Goal: Check status: Check status

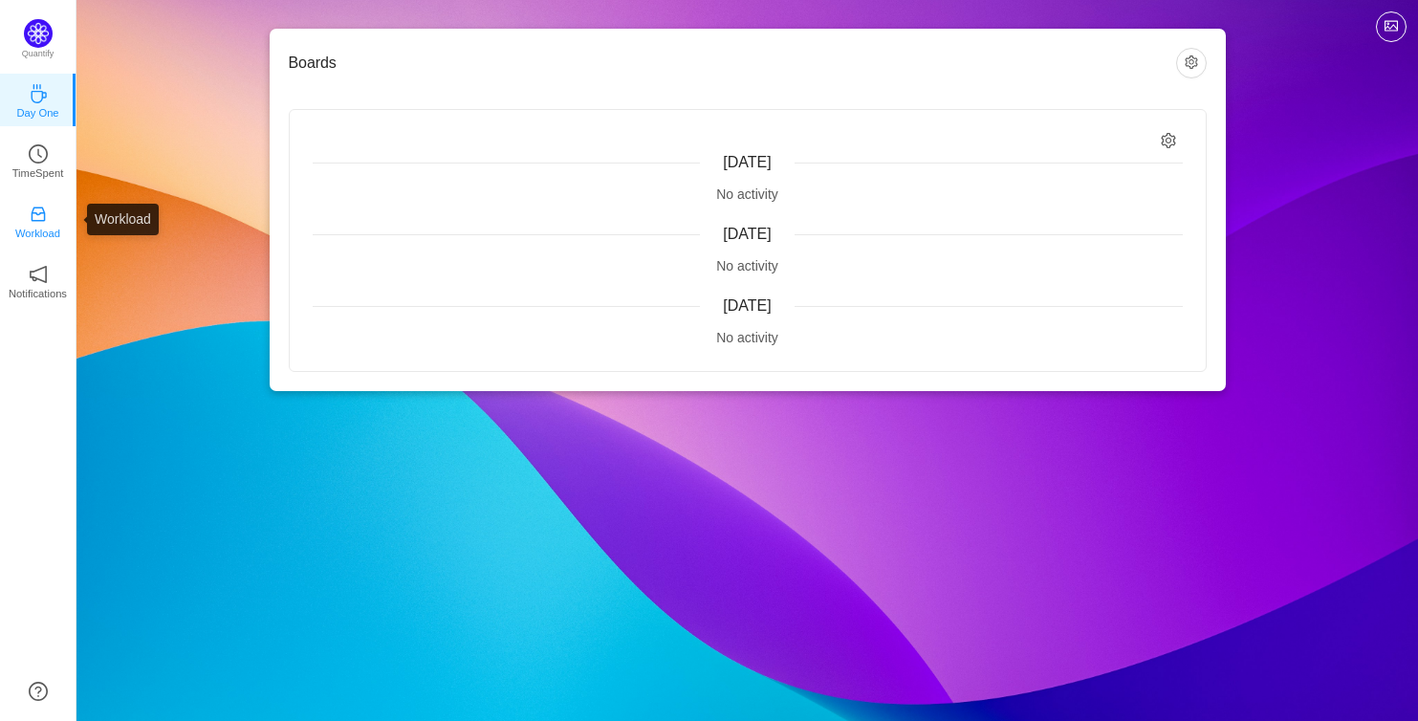
click at [42, 231] on p "Workload" at bounding box center [37, 233] width 45 height 17
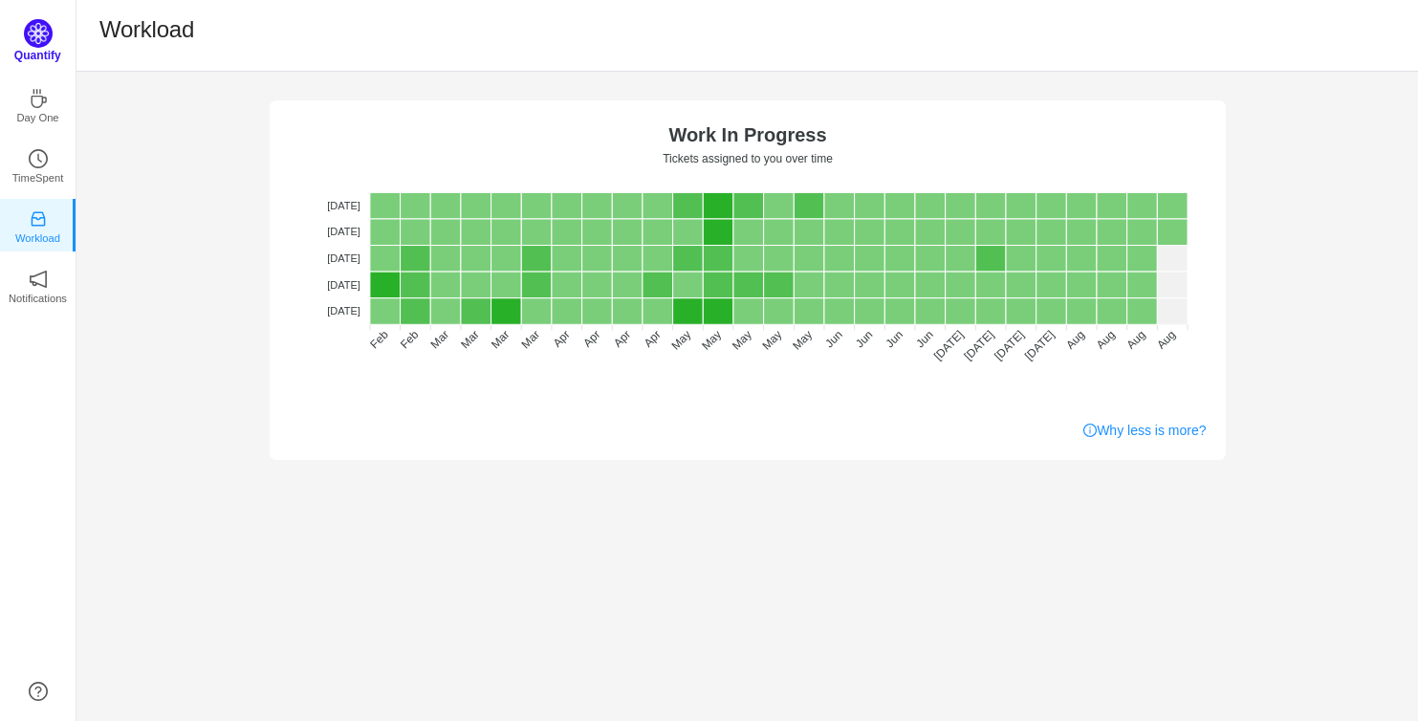
click at [36, 56] on p "Quantify" at bounding box center [37, 55] width 47 height 17
click at [37, 114] on p "Day One" at bounding box center [37, 112] width 42 height 17
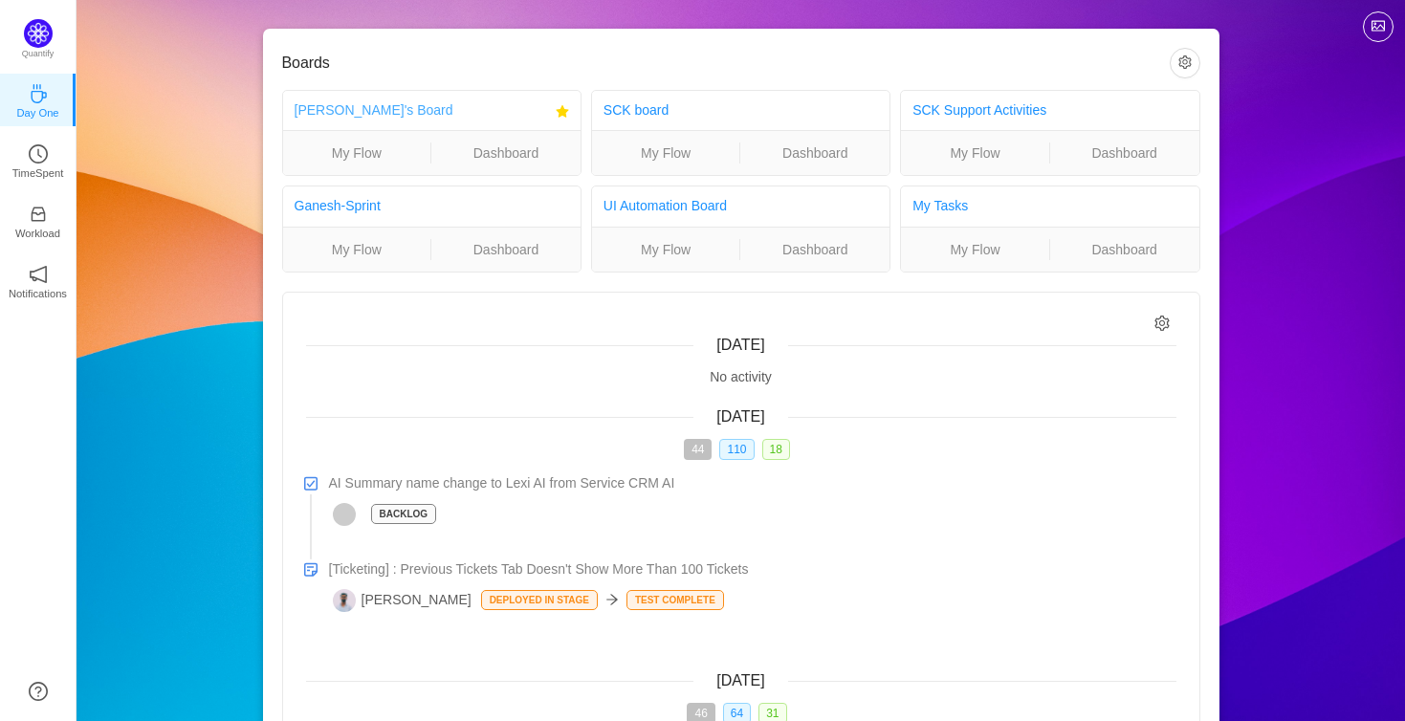
click at [357, 110] on link "Pulkit's Board" at bounding box center [373, 109] width 159 height 15
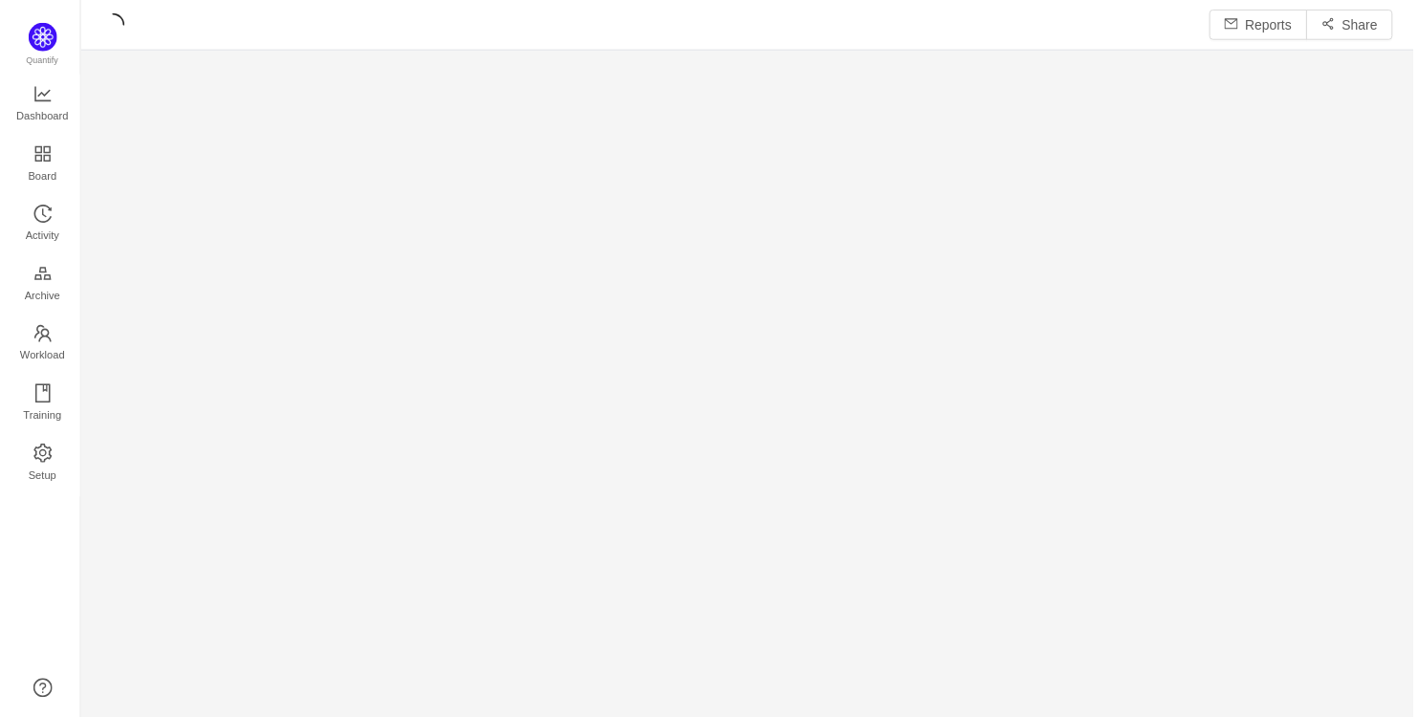
scroll to position [695, 1301]
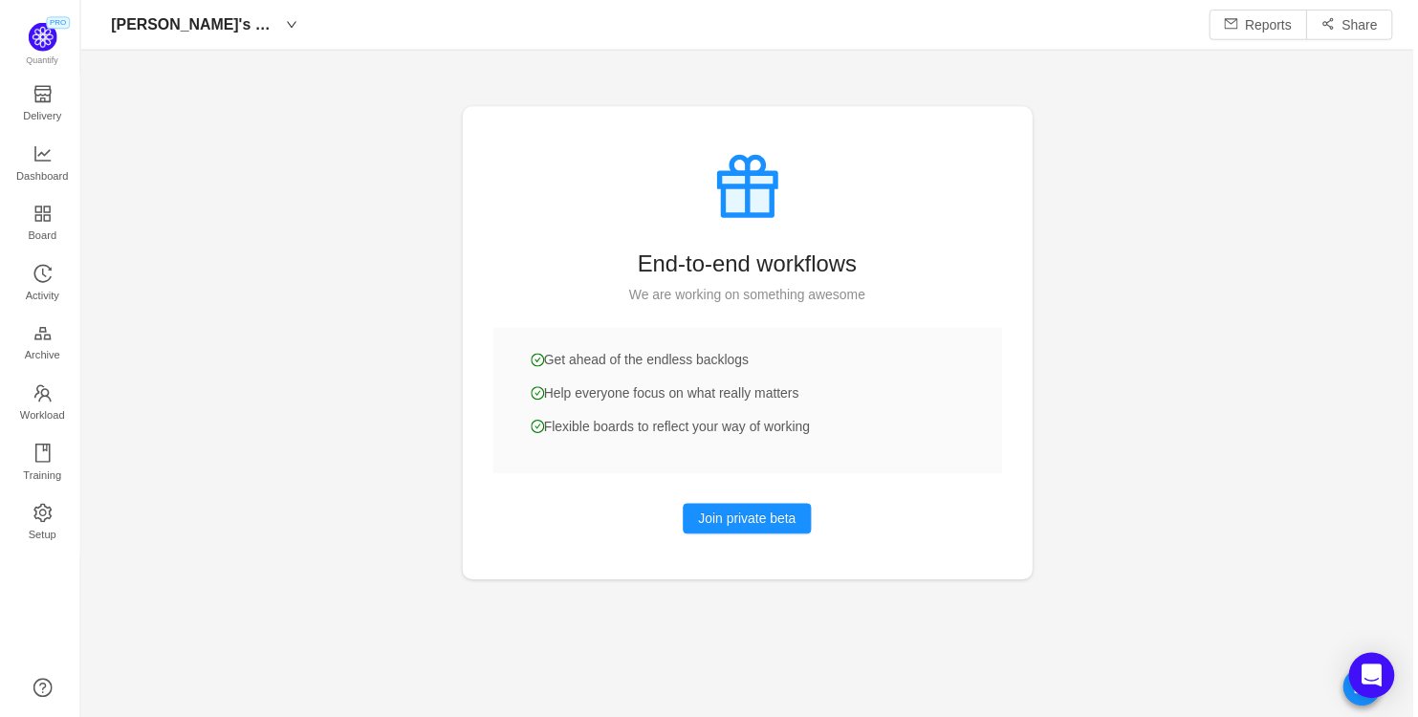
scroll to position [690, 1301]
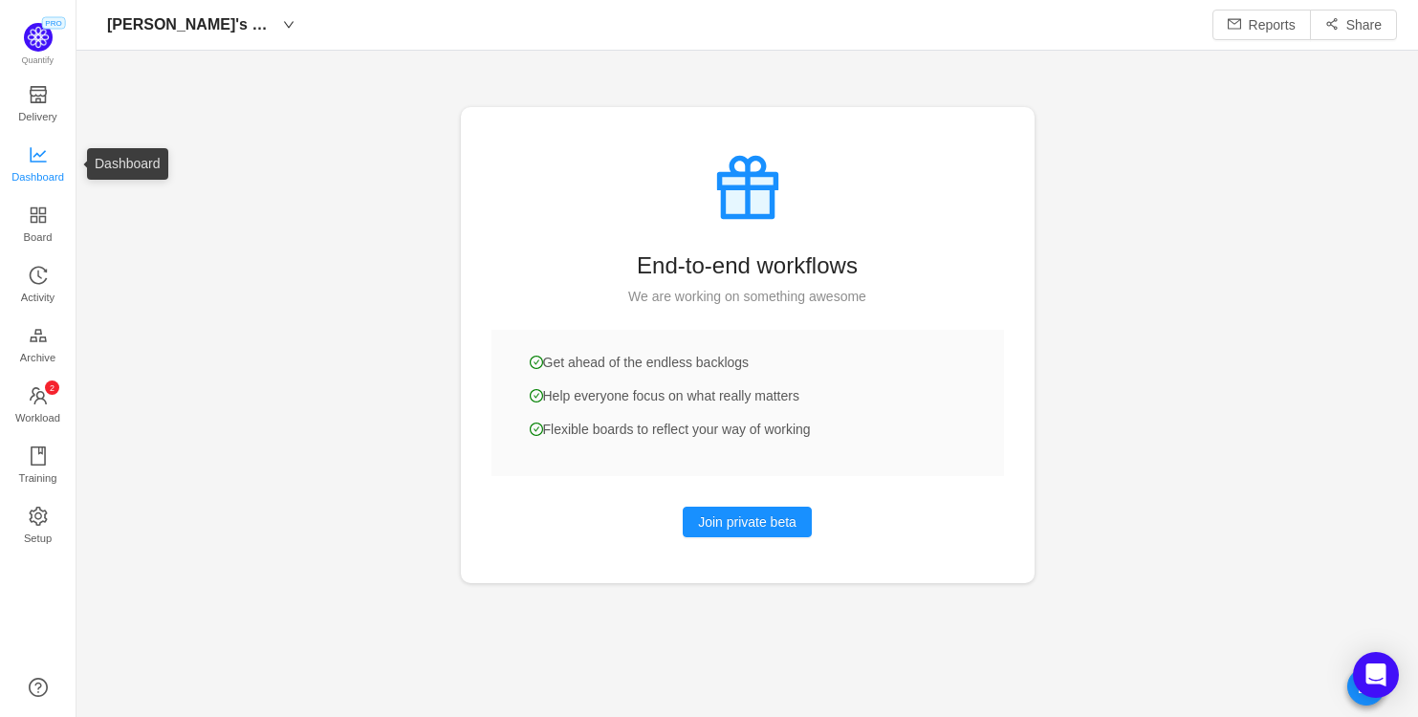
click at [36, 165] on span "Dashboard" at bounding box center [37, 177] width 53 height 38
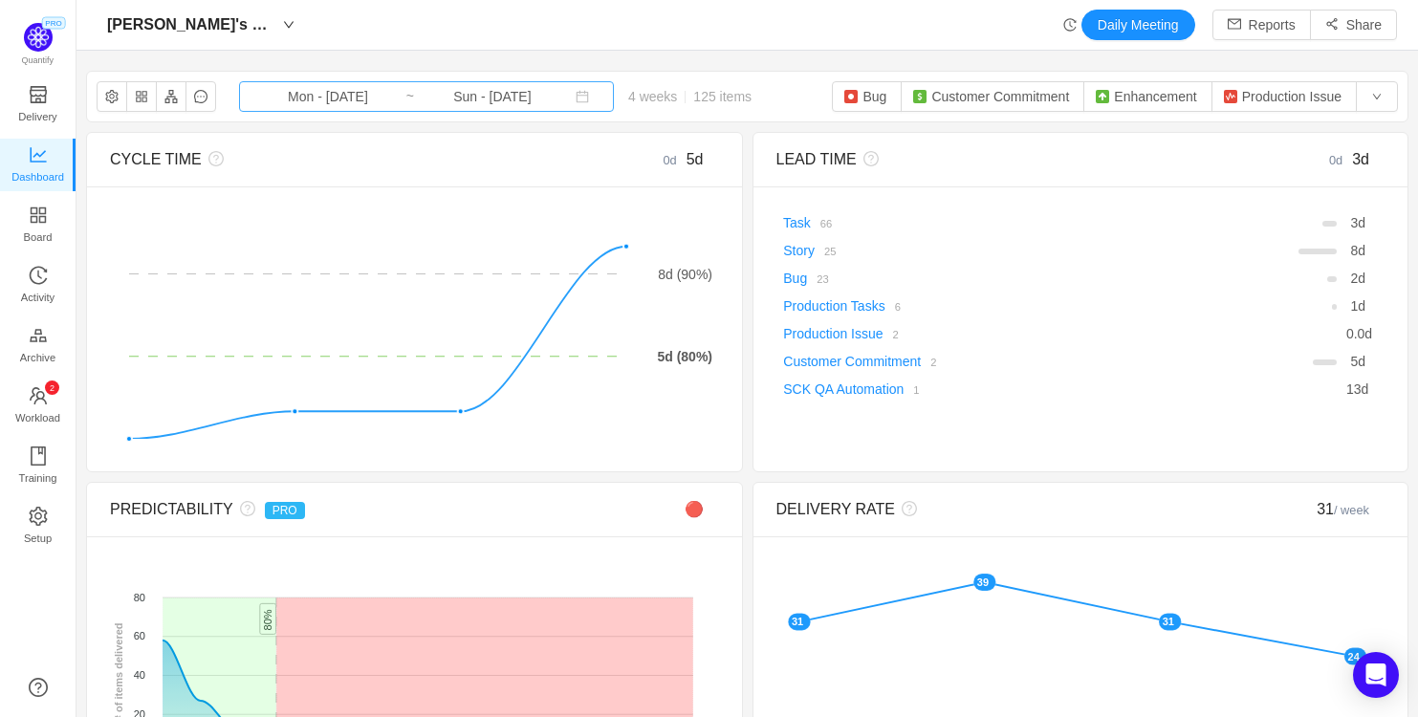
click at [355, 98] on input "Mon - [DATE]" at bounding box center [328, 96] width 155 height 21
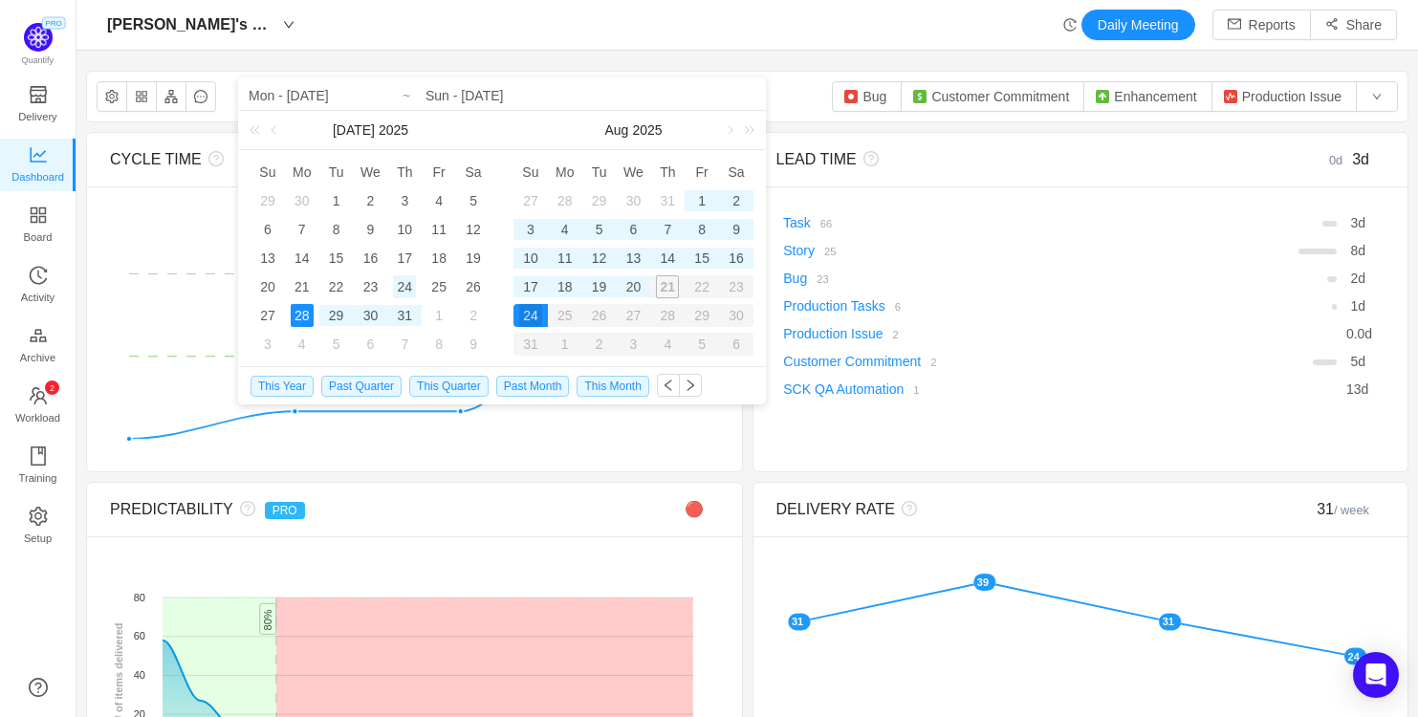
click at [407, 287] on div "24" at bounding box center [404, 286] width 23 height 23
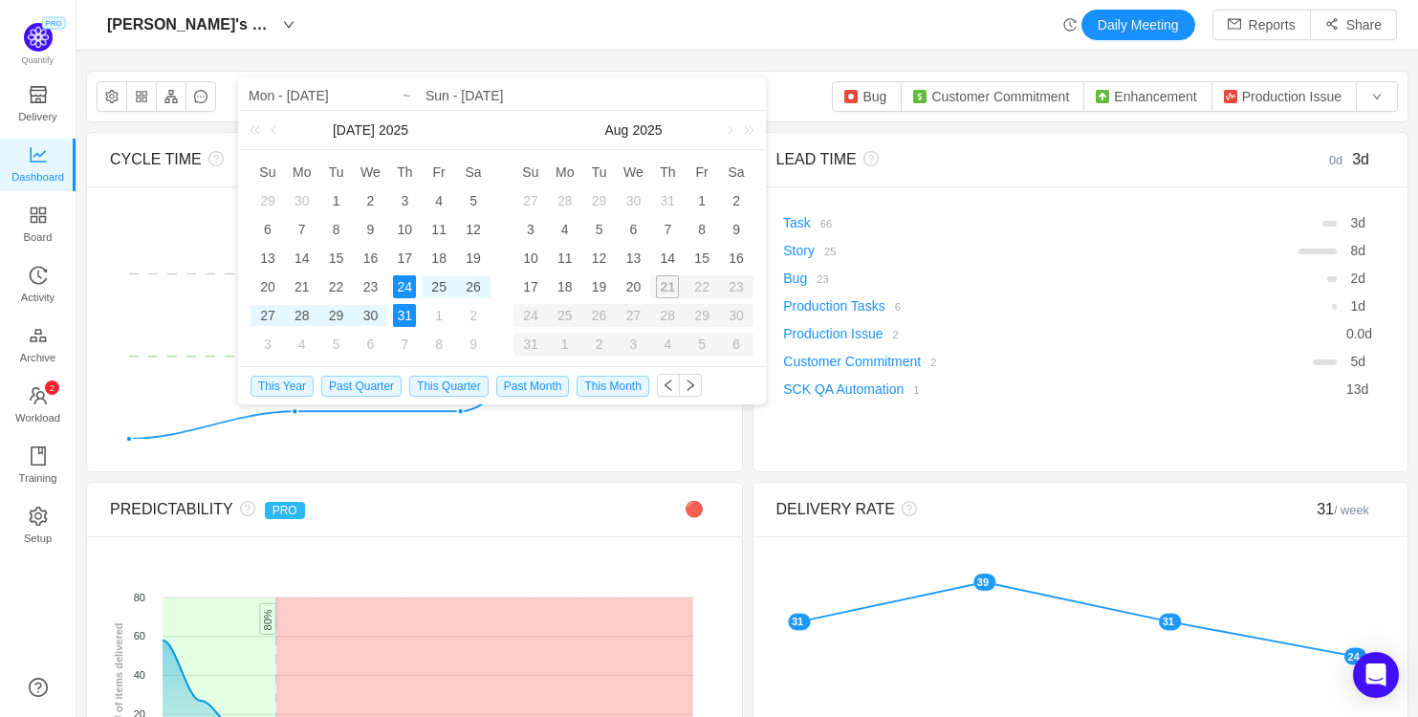
click at [412, 312] on div "31" at bounding box center [404, 315] width 23 height 23
type input "Thu - Jul 24, 2025"
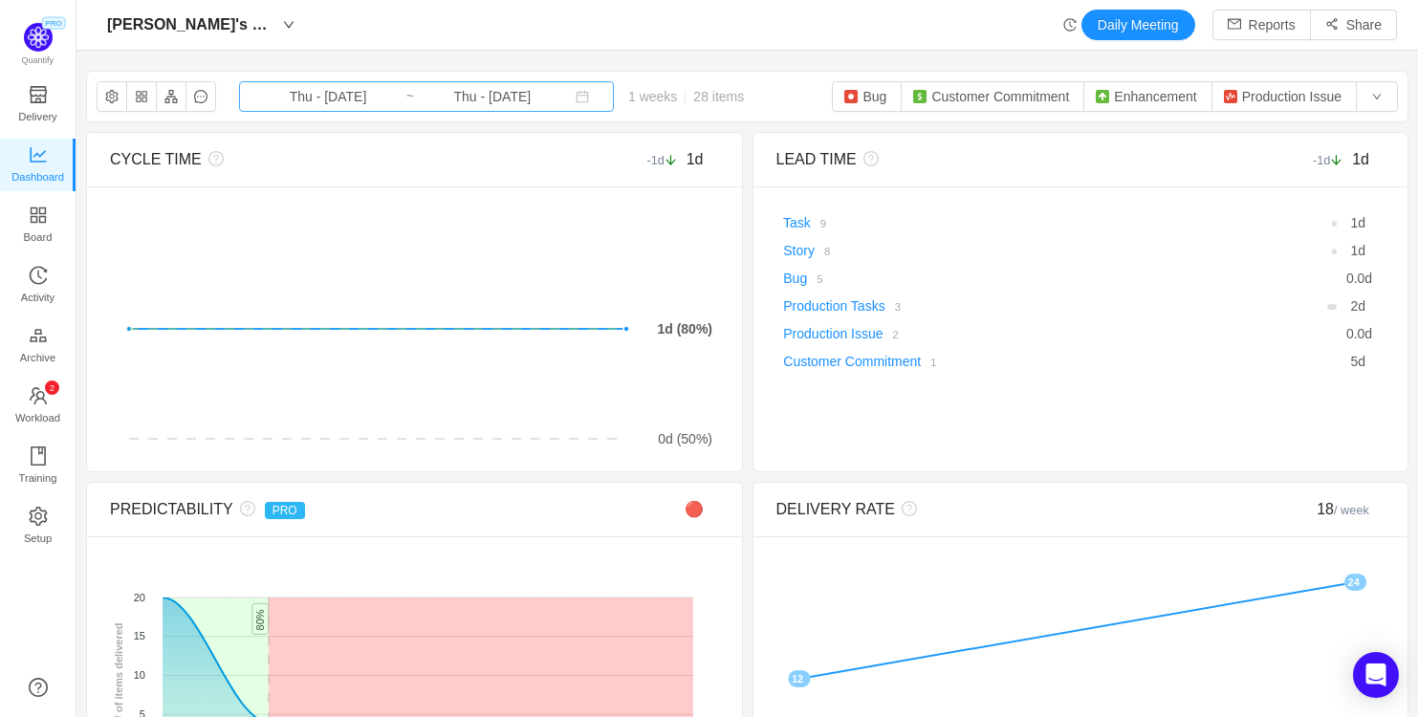
click at [481, 97] on input "Thu - Jul 31, 2025" at bounding box center [492, 96] width 155 height 21
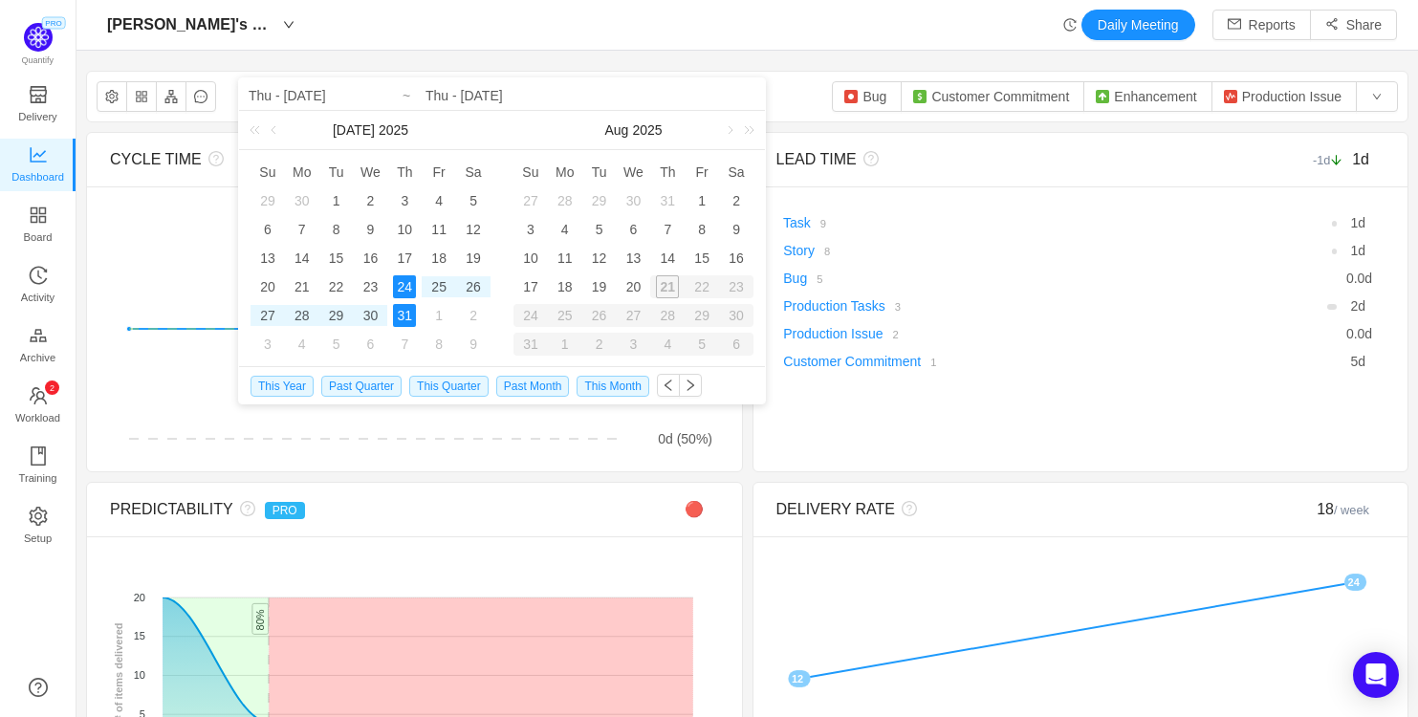
click at [401, 286] on div "24" at bounding box center [404, 286] width 23 height 23
click at [439, 317] on div "1" at bounding box center [438, 315] width 23 height 23
type input "Fri - Aug 01, 2025"
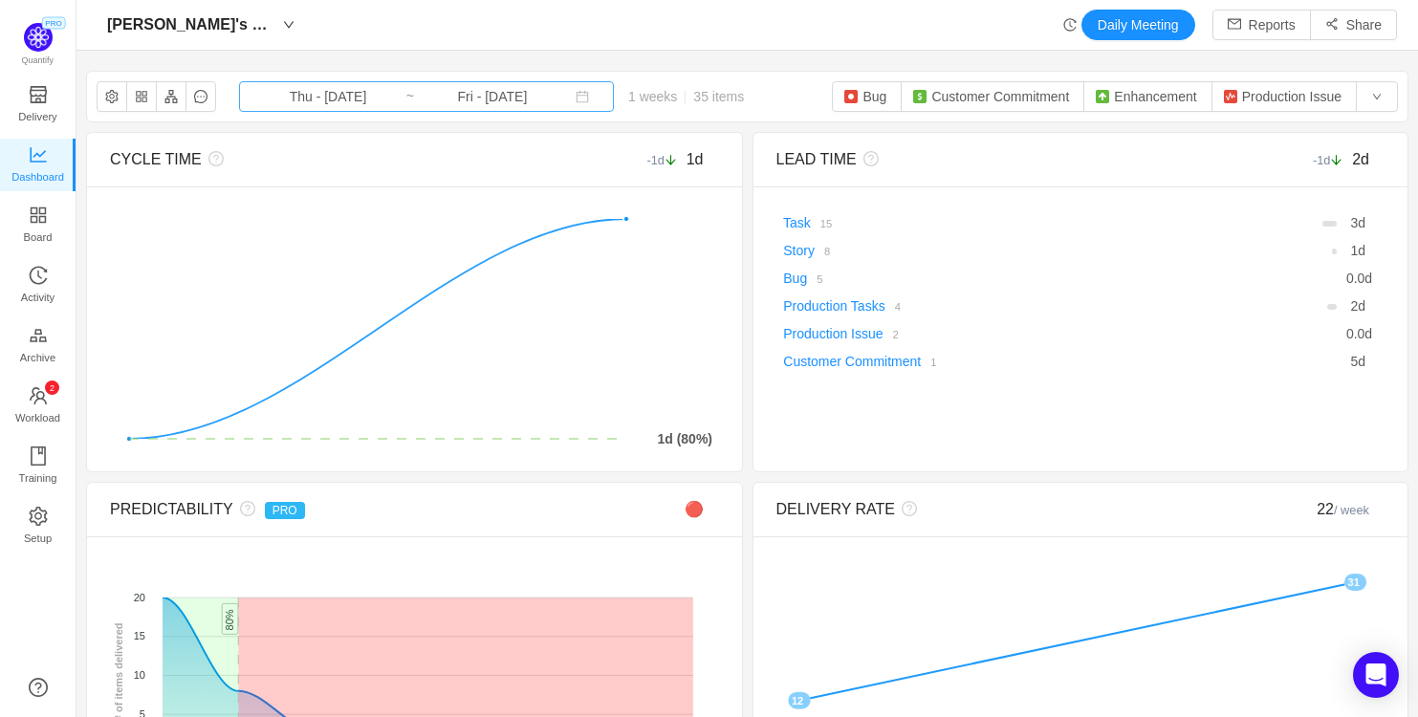
click at [328, 100] on input "Thu - Jul 24, 2025" at bounding box center [328, 96] width 155 height 21
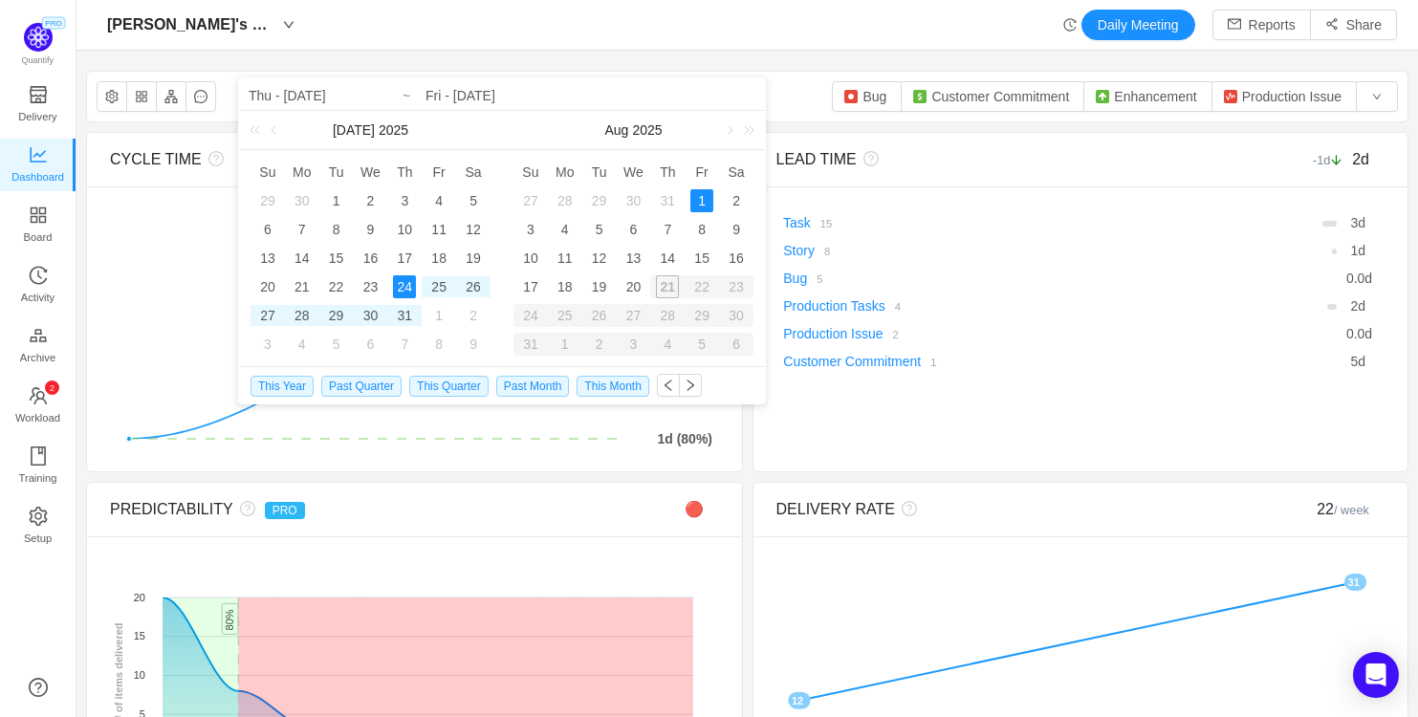
click at [694, 206] on div "1" at bounding box center [701, 200] width 23 height 23
click at [674, 233] on div "7" at bounding box center [667, 229] width 23 height 23
type input "Fri - Aug 01, 2025"
type input "Thu - Aug 07, 2025"
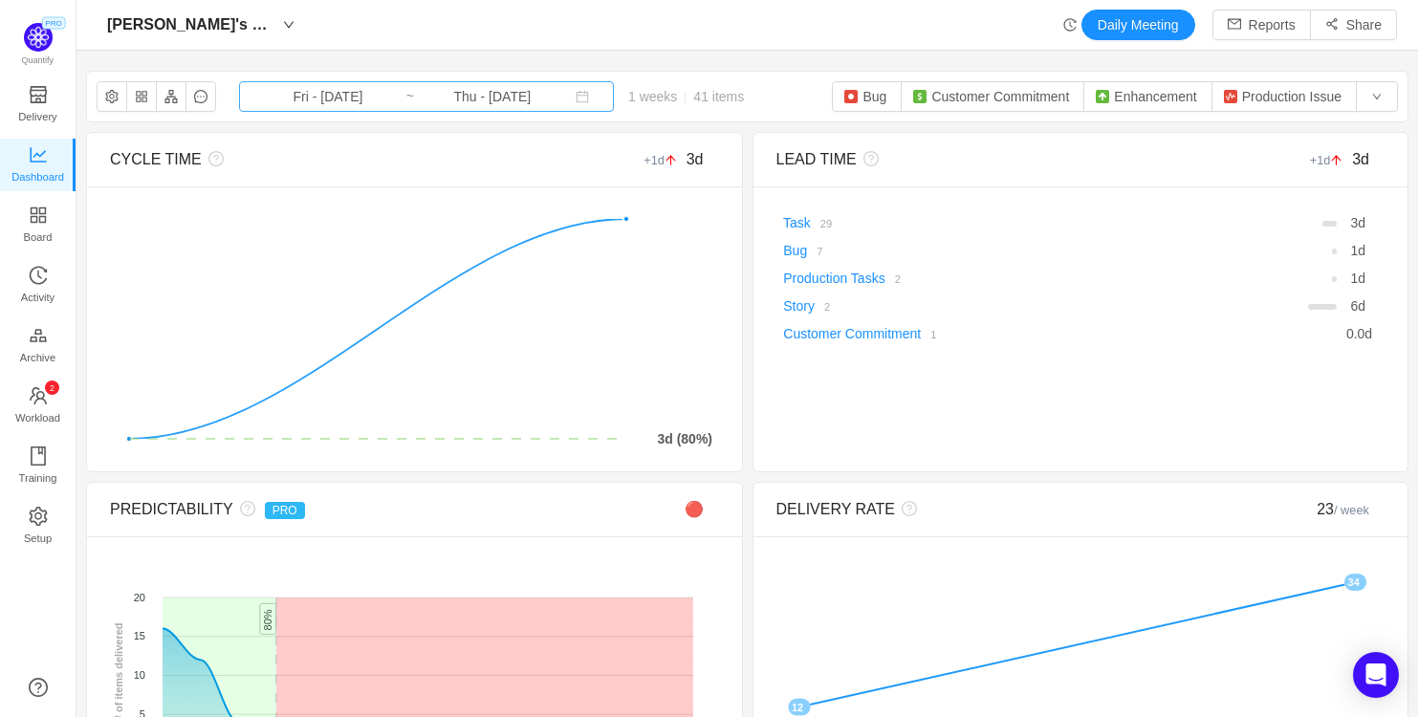
click at [363, 93] on input "Fri - Aug 01, 2025" at bounding box center [328, 96] width 155 height 21
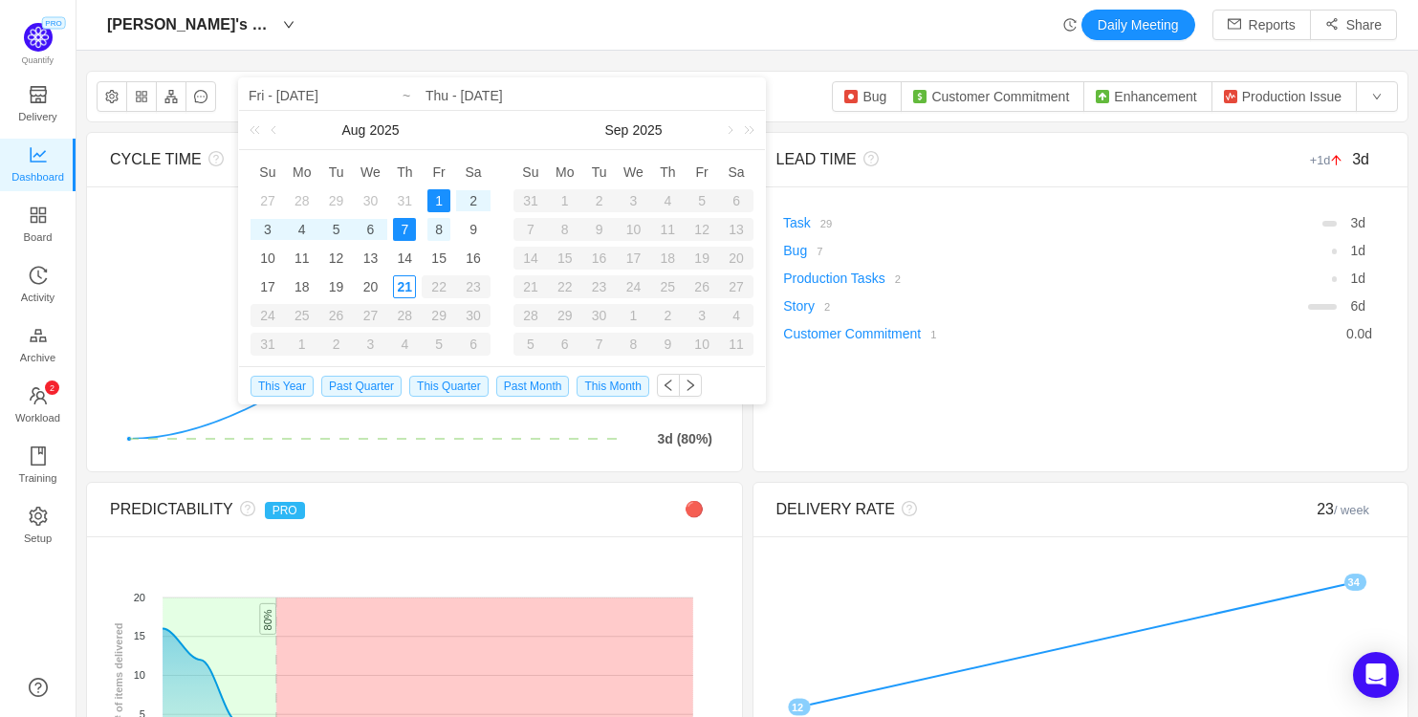
click at [440, 234] on div "8" at bounding box center [438, 229] width 23 height 23
click at [408, 258] on div "14" at bounding box center [404, 258] width 23 height 23
type input "Fri - Aug 08, 2025"
type input "Thu - [DATE]"
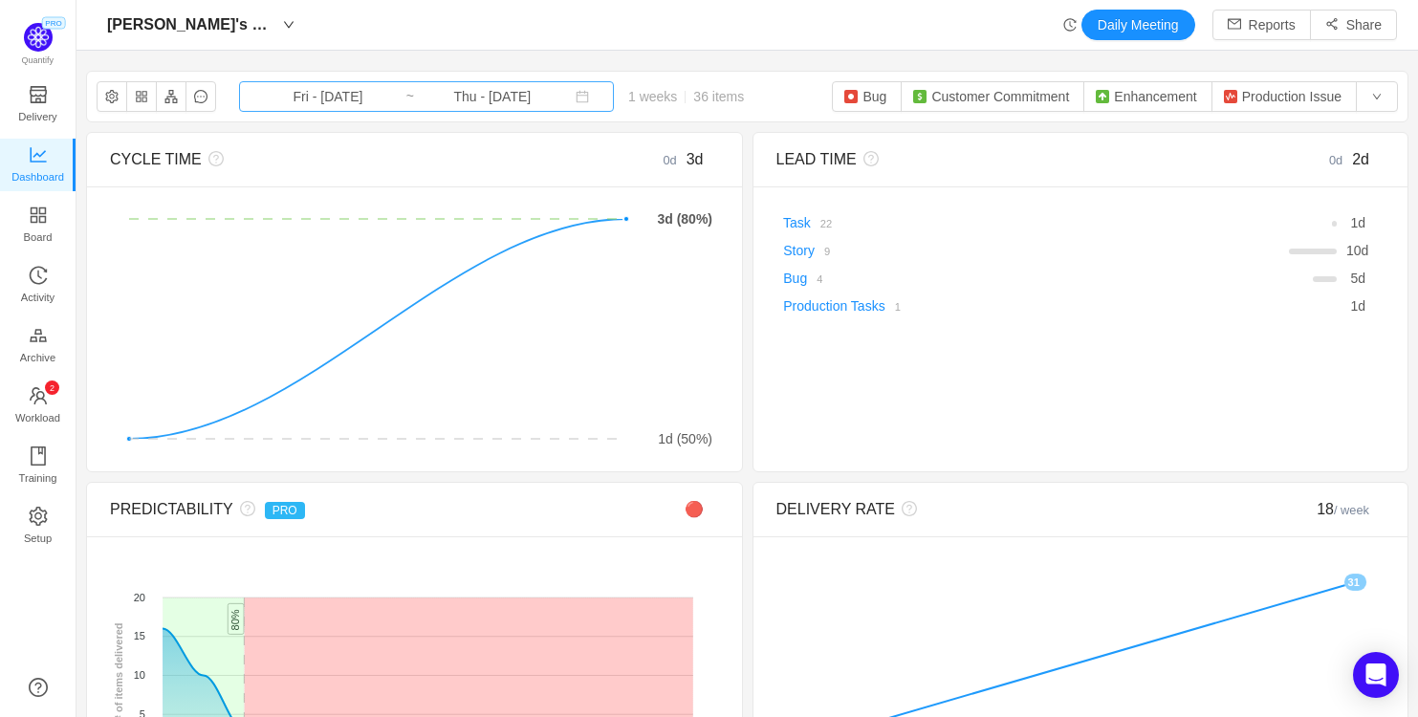
click at [359, 94] on input "Fri - Aug 08, 2025" at bounding box center [328, 96] width 155 height 21
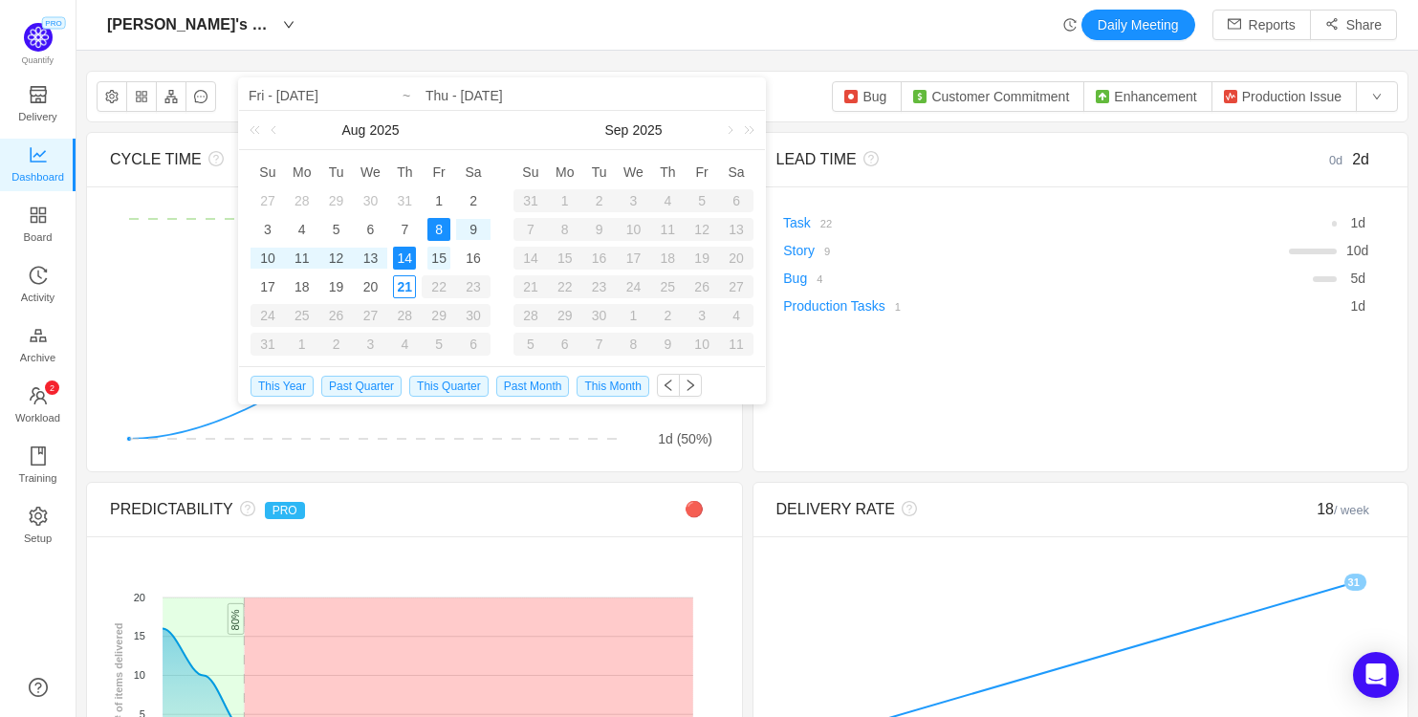
click at [430, 262] on div "15" at bounding box center [438, 258] width 23 height 23
click at [408, 284] on div "21" at bounding box center [404, 286] width 23 height 23
type input "Fri - Aug 15, 2025"
type input "Thu - Aug 21, 2025"
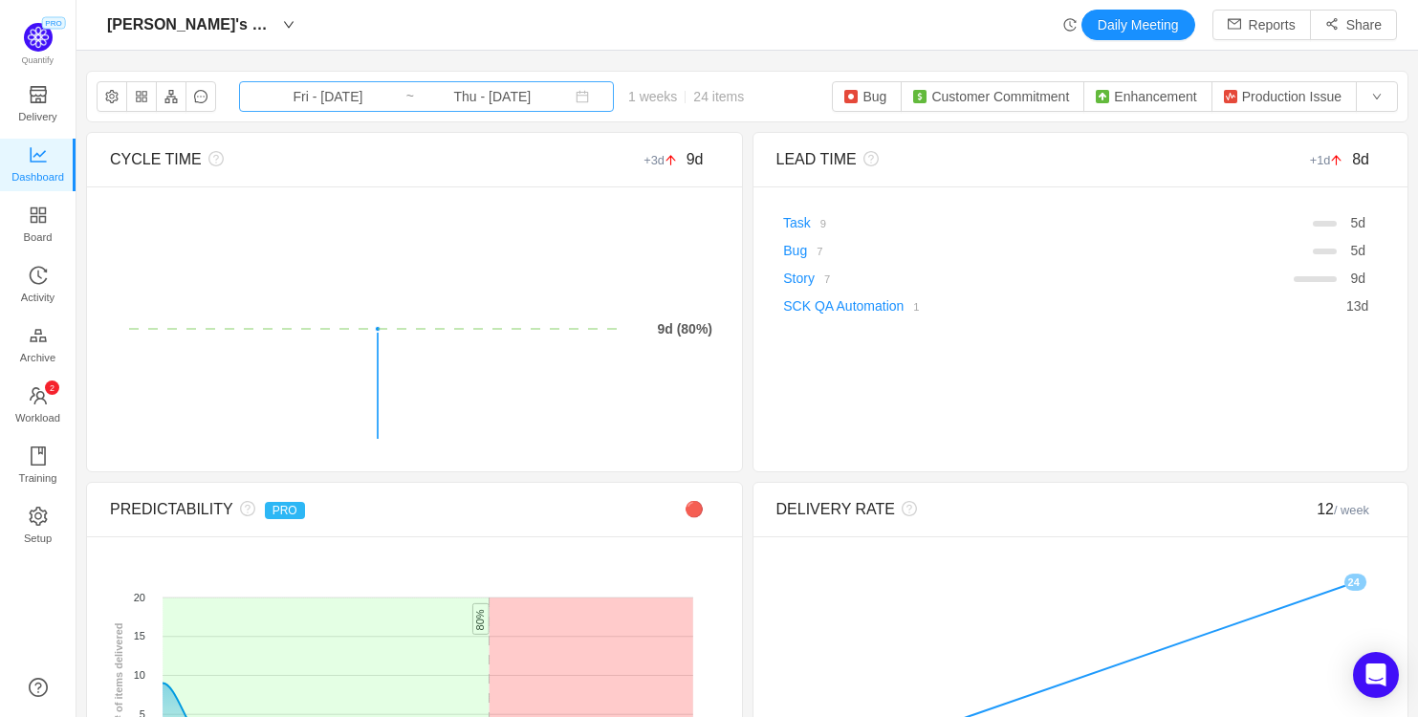
click at [485, 99] on input "Thu - Aug 21, 2025" at bounding box center [492, 96] width 155 height 21
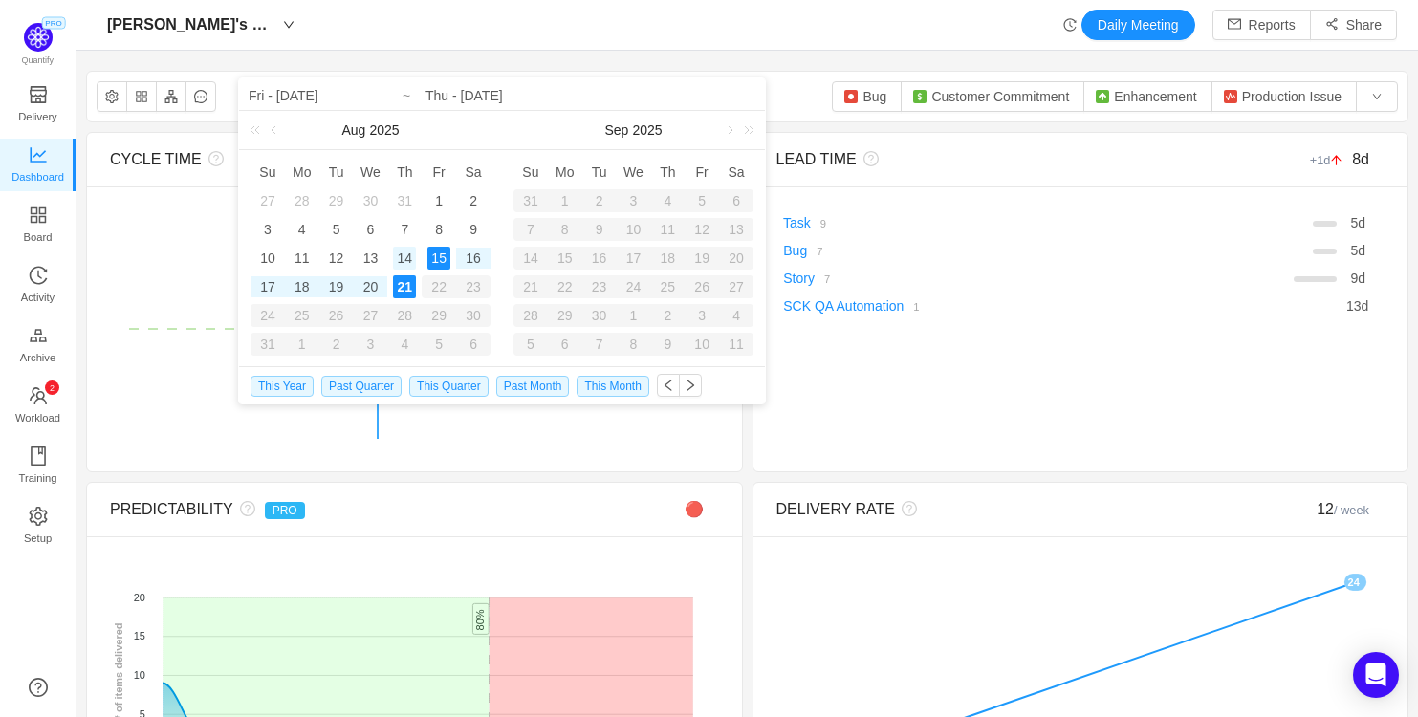
click at [406, 256] on div "14" at bounding box center [404, 258] width 23 height 23
click at [408, 283] on div "21" at bounding box center [404, 286] width 23 height 23
type input "Thu - [DATE]"
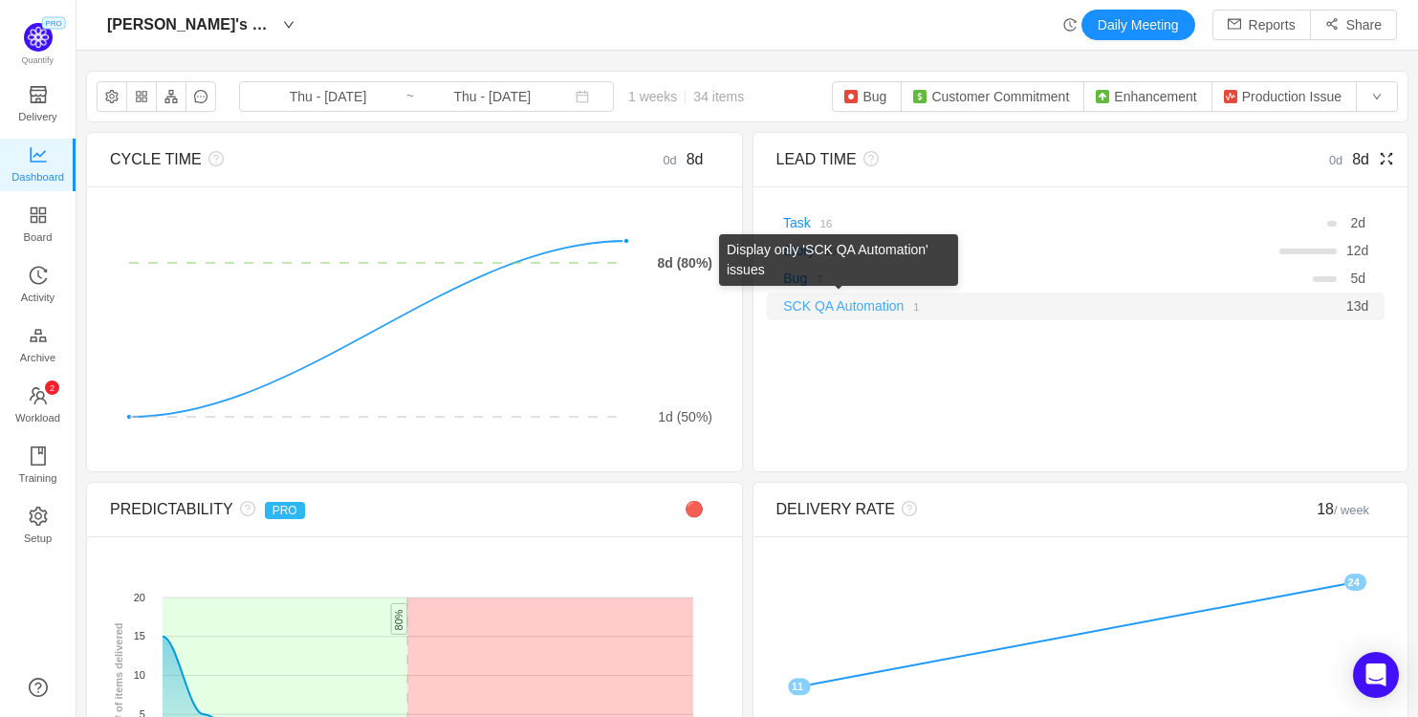
click at [824, 308] on link "SCK QA Automation" at bounding box center [843, 305] width 120 height 15
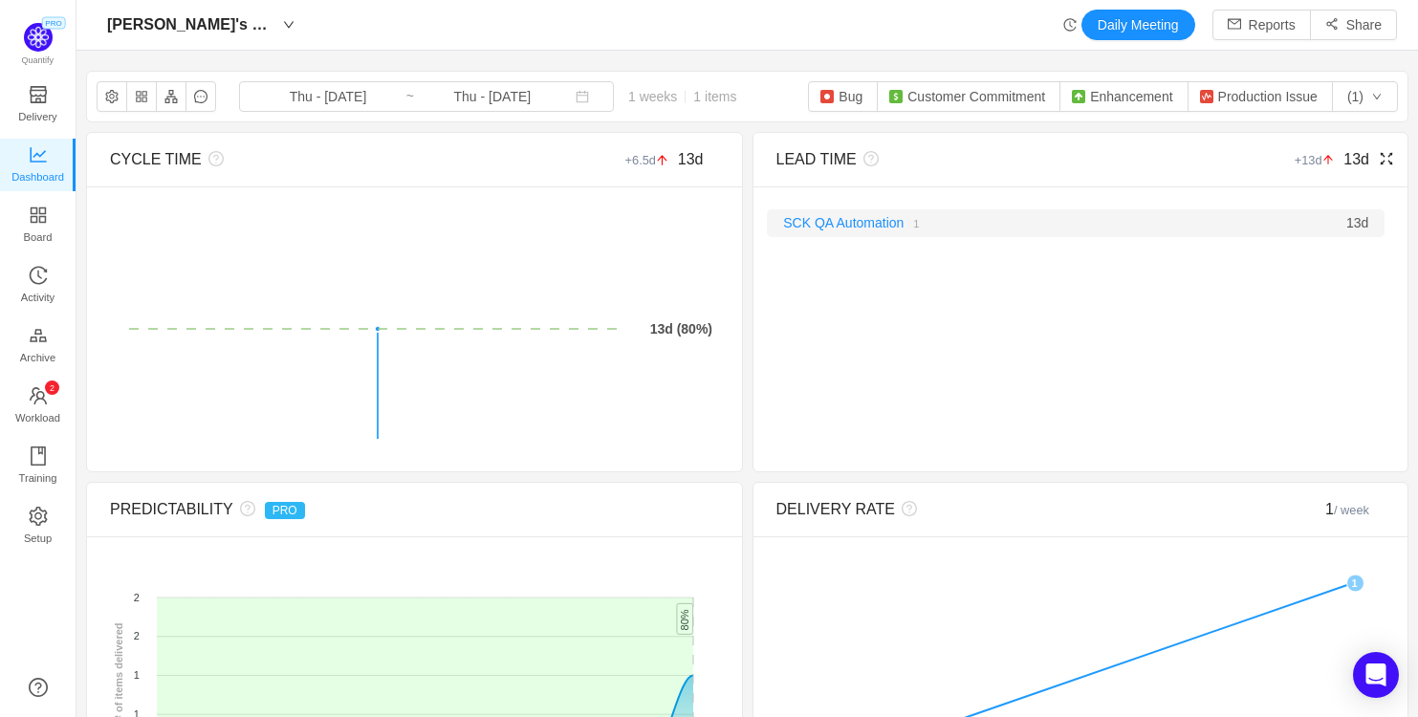
click at [913, 224] on small "1" at bounding box center [916, 223] width 6 height 11
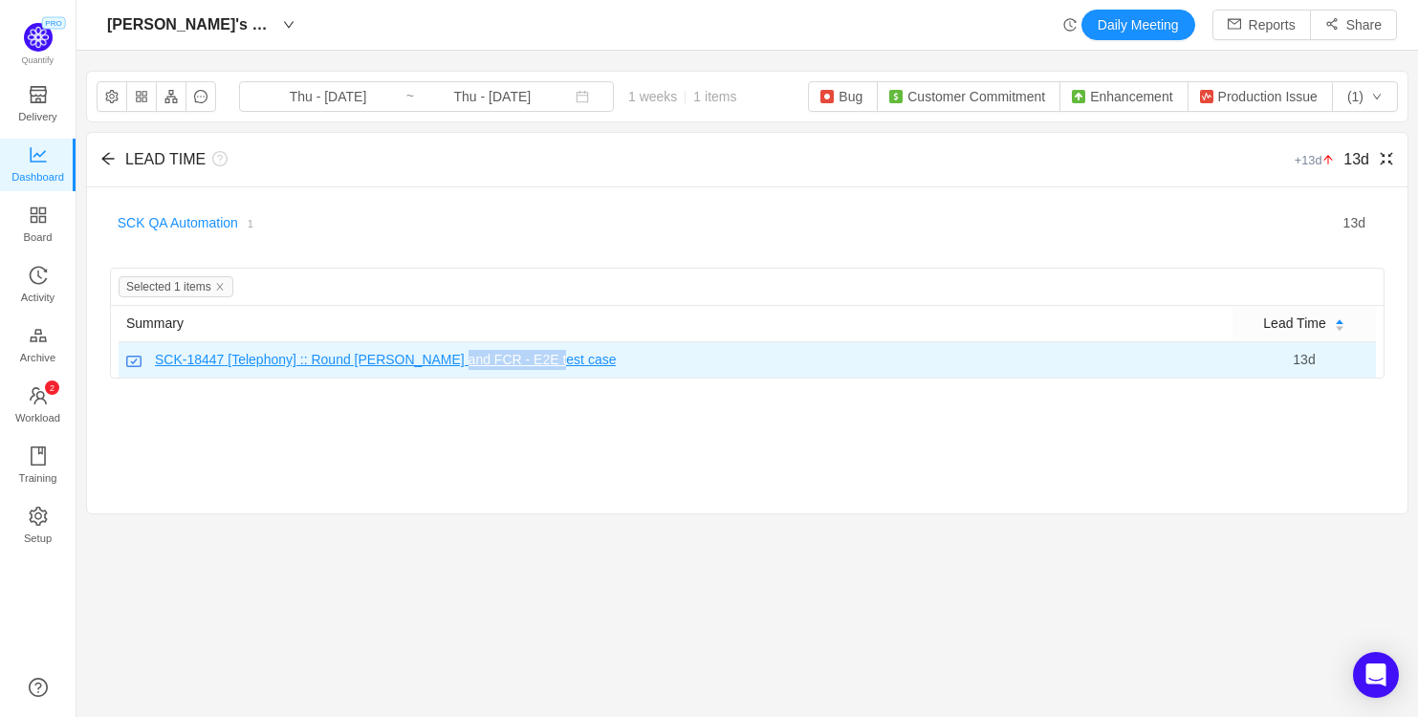
drag, startPoint x: 570, startPoint y: 359, endPoint x: 451, endPoint y: 361, distance: 118.6
click at [451, 361] on td "SCK-18447 [Telephony] :: Round robin and FCR - E2E test case" at bounding box center [676, 359] width 1114 height 35
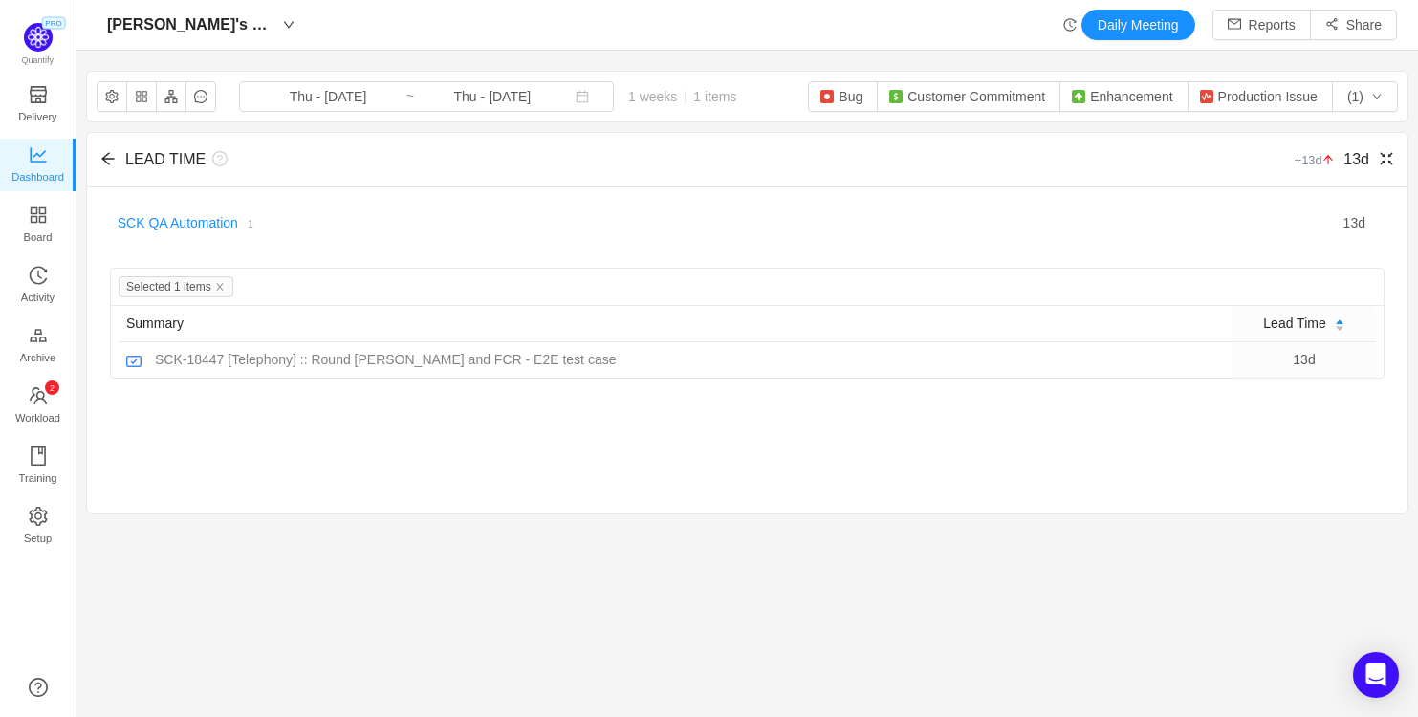
click at [462, 419] on div "LEAD TIME +13d 13d There are no delivered work items in the selected period Pos…" at bounding box center [747, 323] width 1322 height 382
click at [105, 155] on icon "icon: arrow-left" at bounding box center [107, 159] width 12 height 12
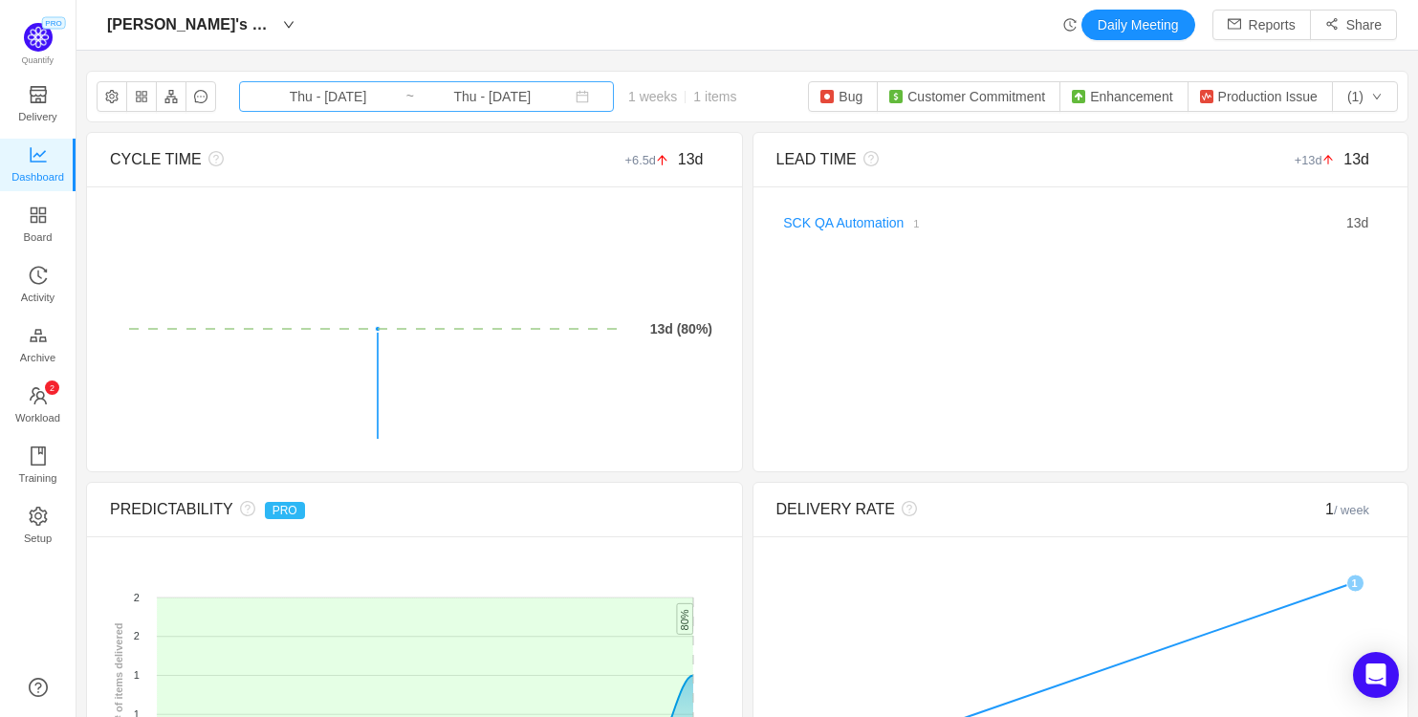
click at [425, 98] on input "Thu - Aug 21, 2025" at bounding box center [492, 96] width 155 height 21
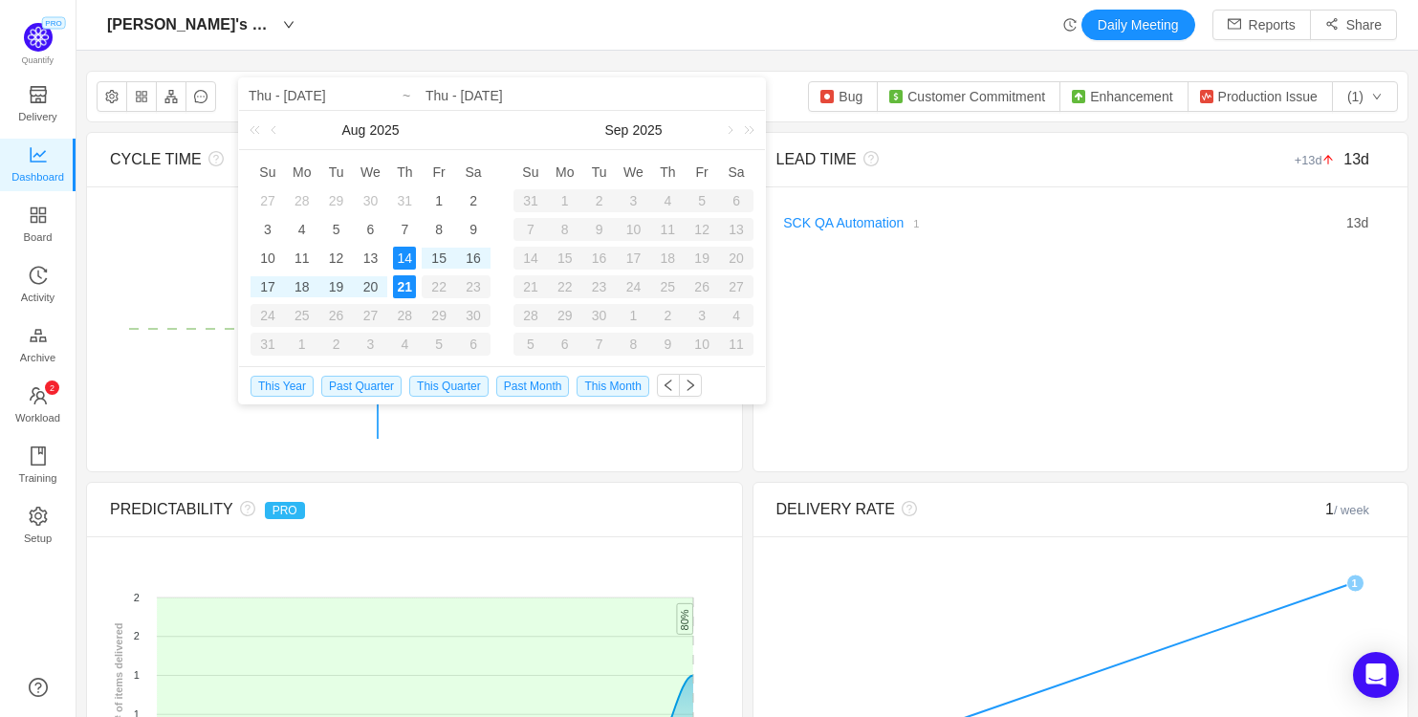
click at [402, 259] on div "14" at bounding box center [404, 258] width 23 height 23
click at [403, 289] on div "21" at bounding box center [404, 286] width 23 height 23
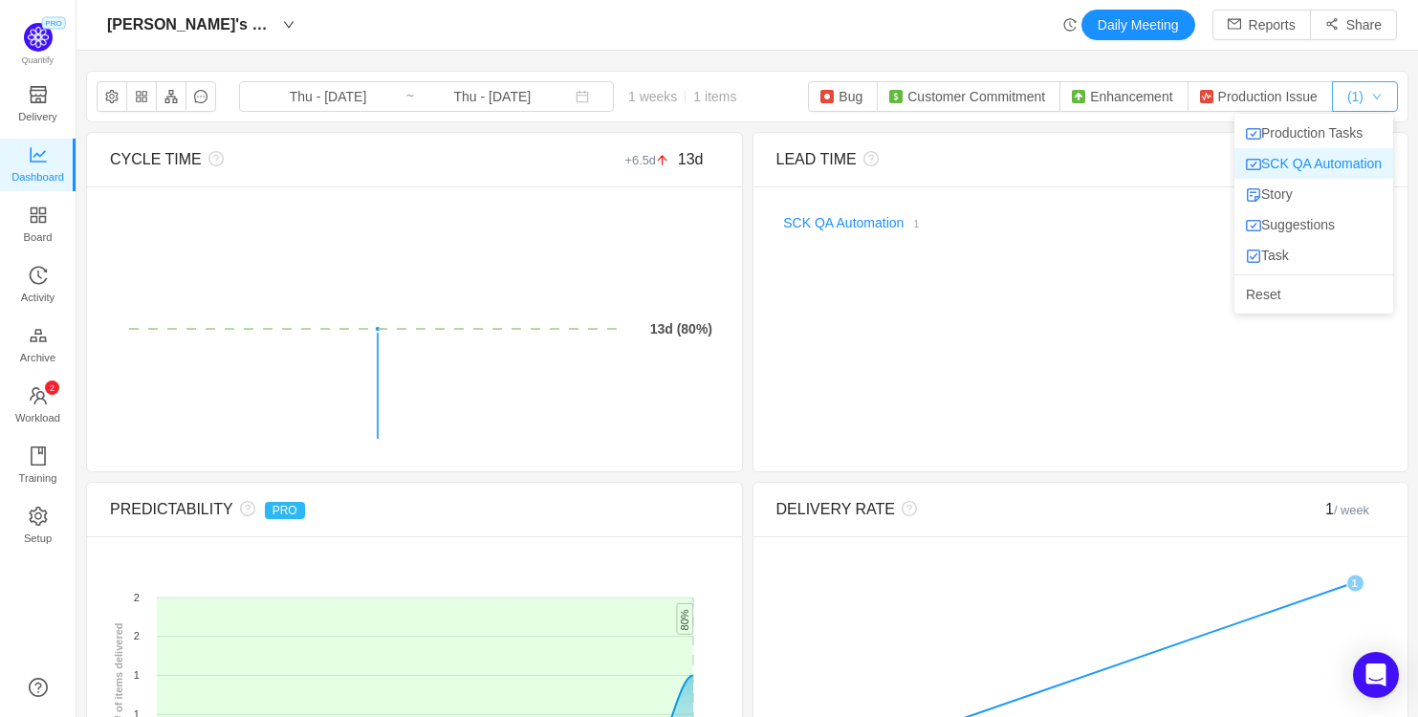
click at [1355, 87] on button "(1)" at bounding box center [1365, 96] width 66 height 31
click at [1337, 153] on li "SCK QA Automation" at bounding box center [1313, 163] width 159 height 31
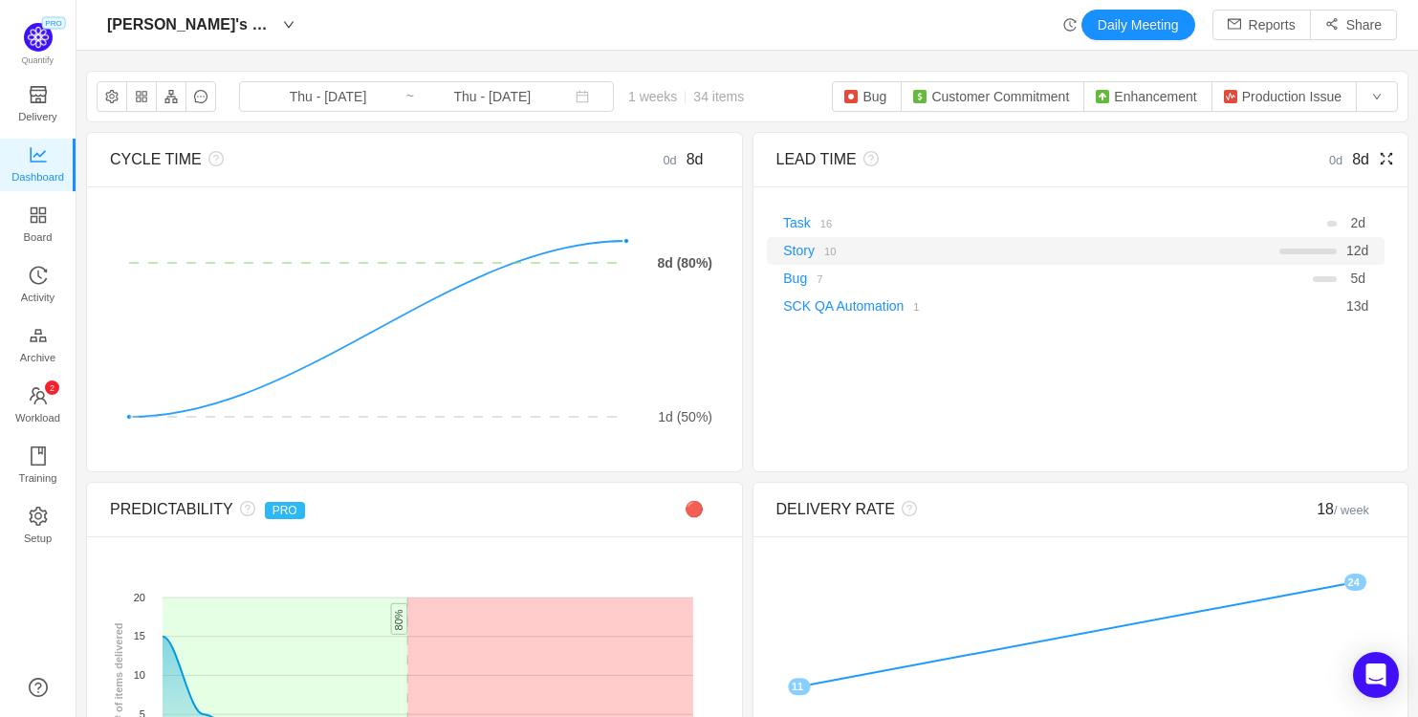
click at [826, 254] on small "10" at bounding box center [829, 251] width 11 height 11
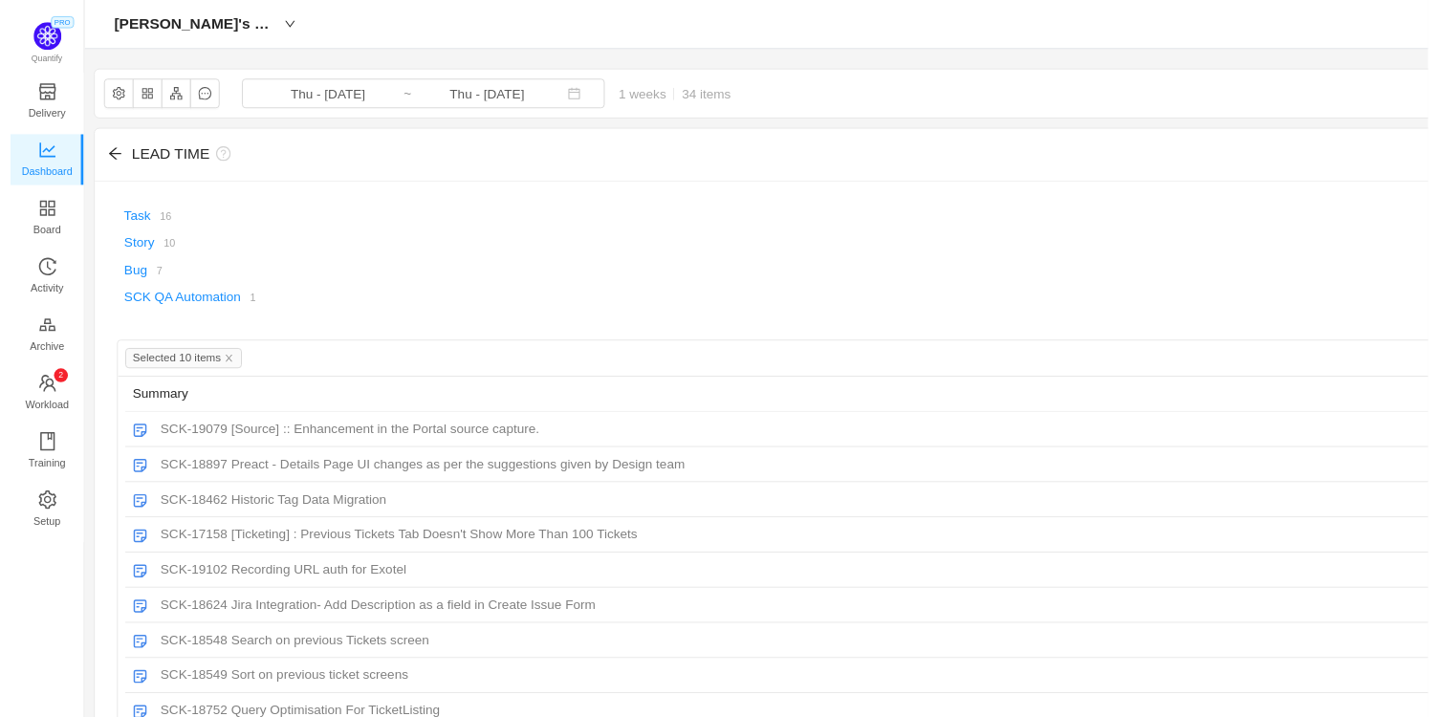
scroll to position [690, 1323]
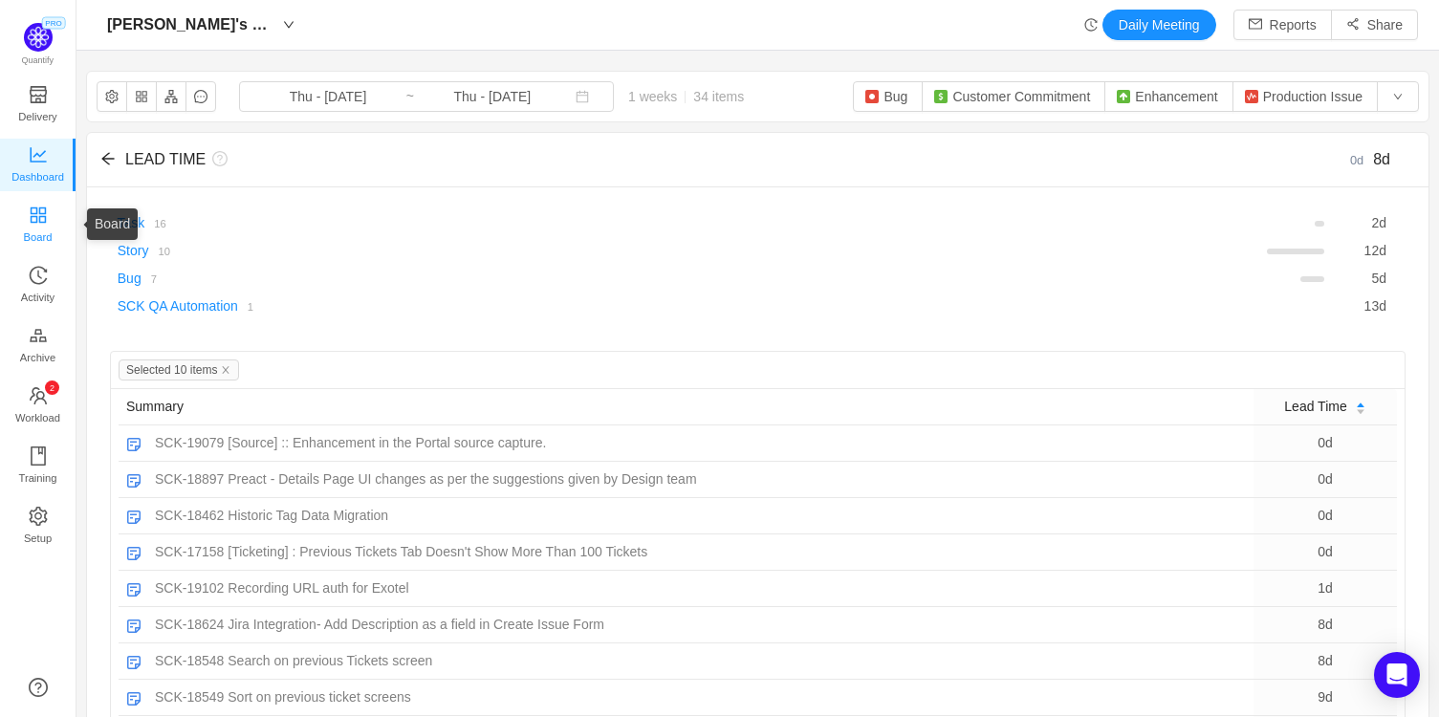
click at [42, 216] on icon "icon: appstore" at bounding box center [37, 214] width 15 height 15
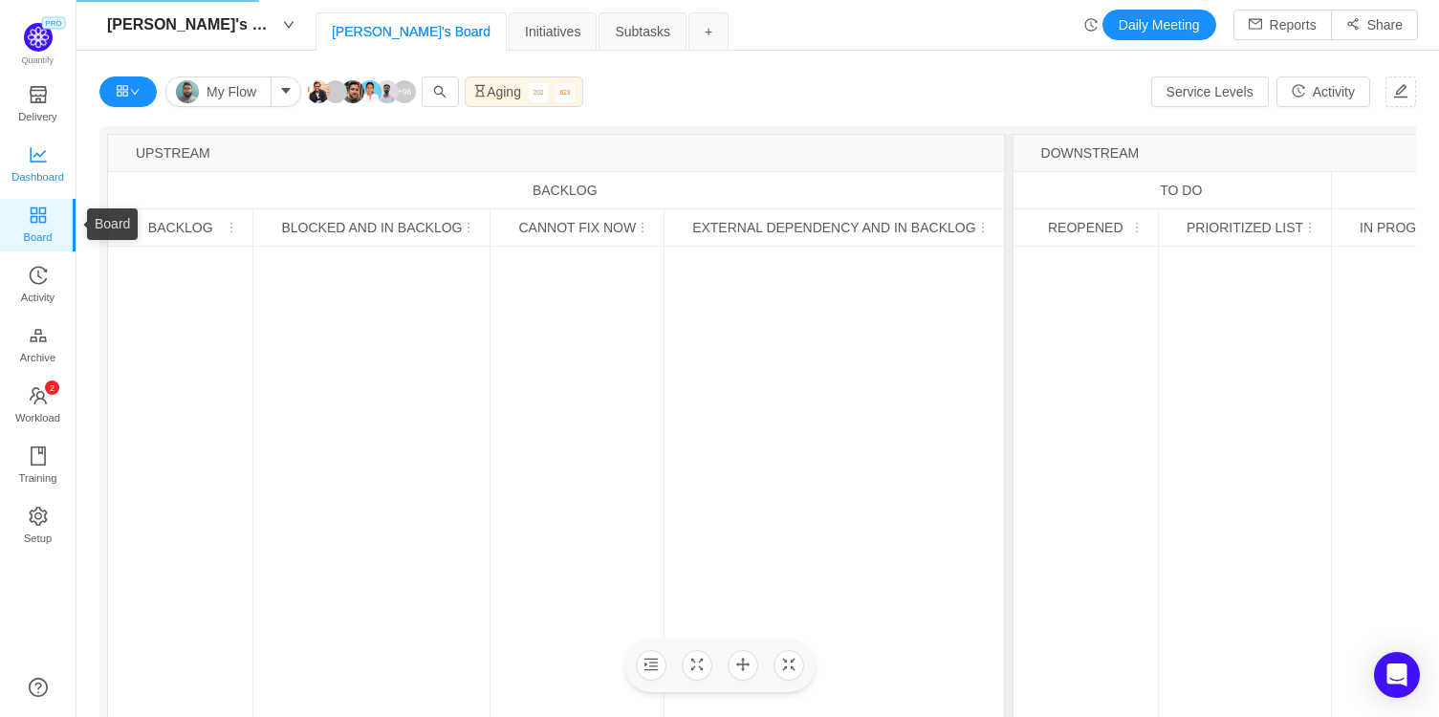
click at [33, 171] on span "Dashboard" at bounding box center [37, 177] width 53 height 38
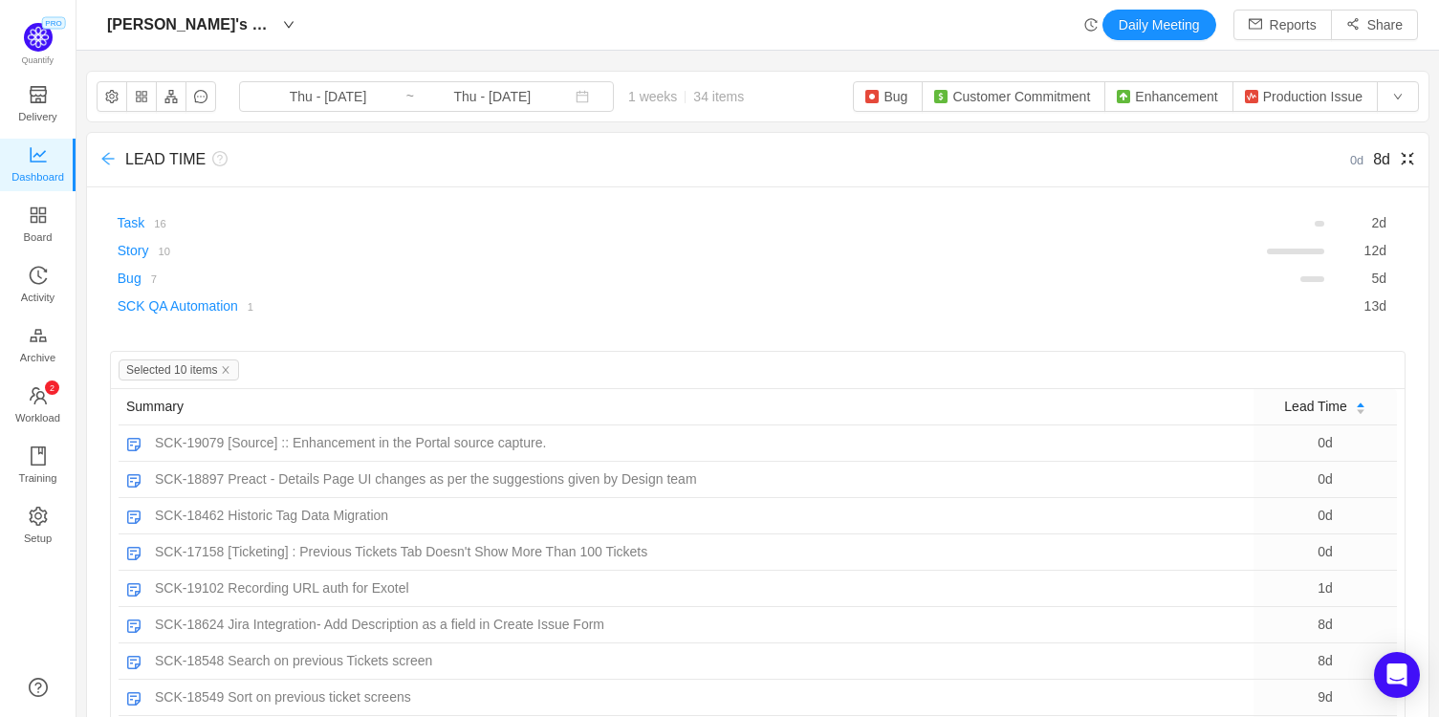
click at [106, 160] on icon "icon: arrow-left" at bounding box center [107, 158] width 15 height 15
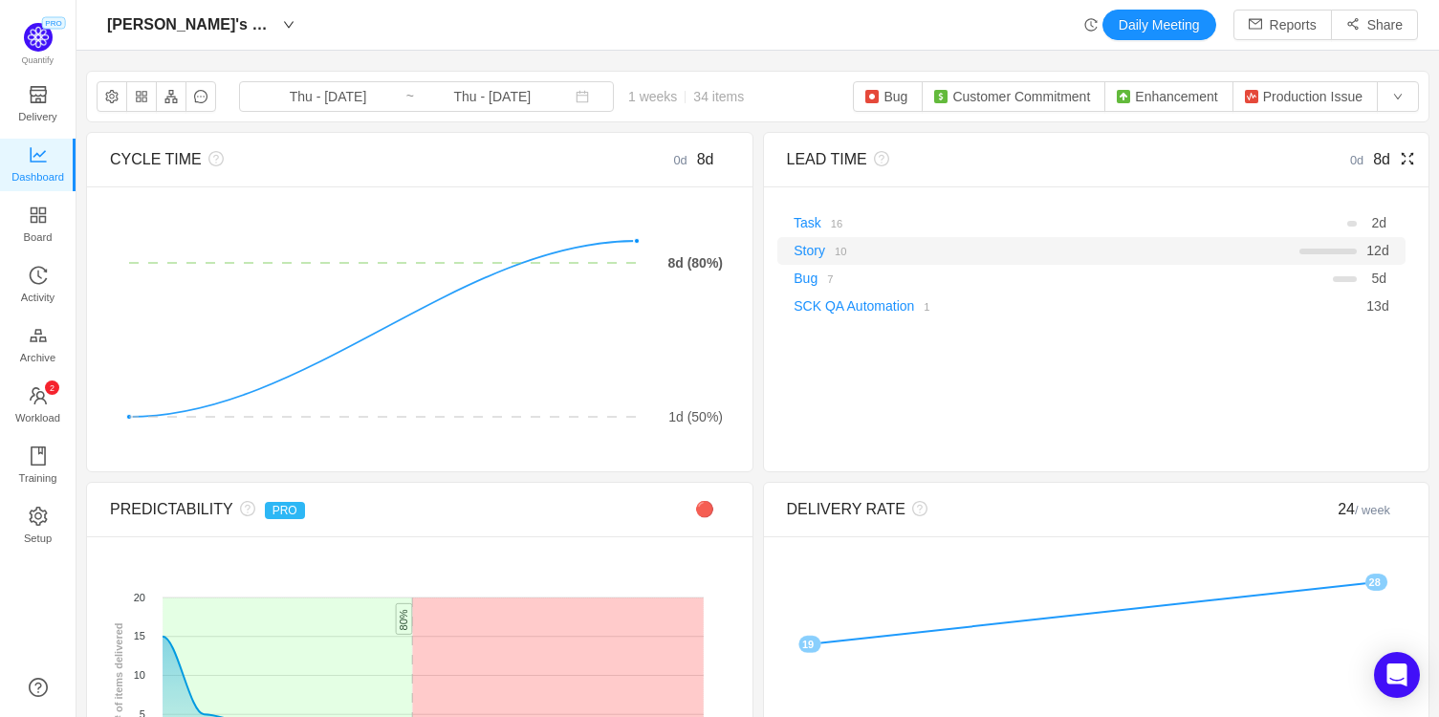
click at [838, 254] on small "10" at bounding box center [840, 251] width 11 height 11
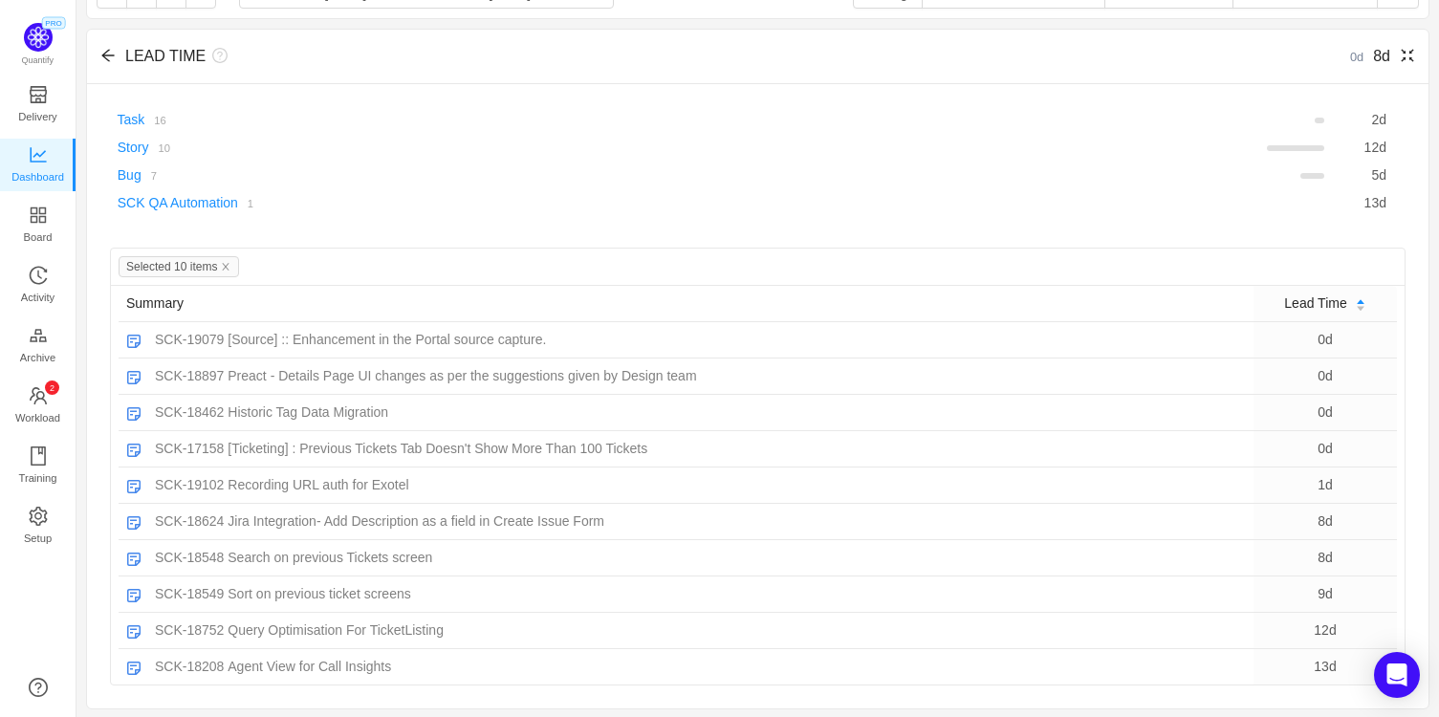
scroll to position [690, 1323]
click at [104, 53] on icon "icon: arrow-left" at bounding box center [107, 56] width 12 height 12
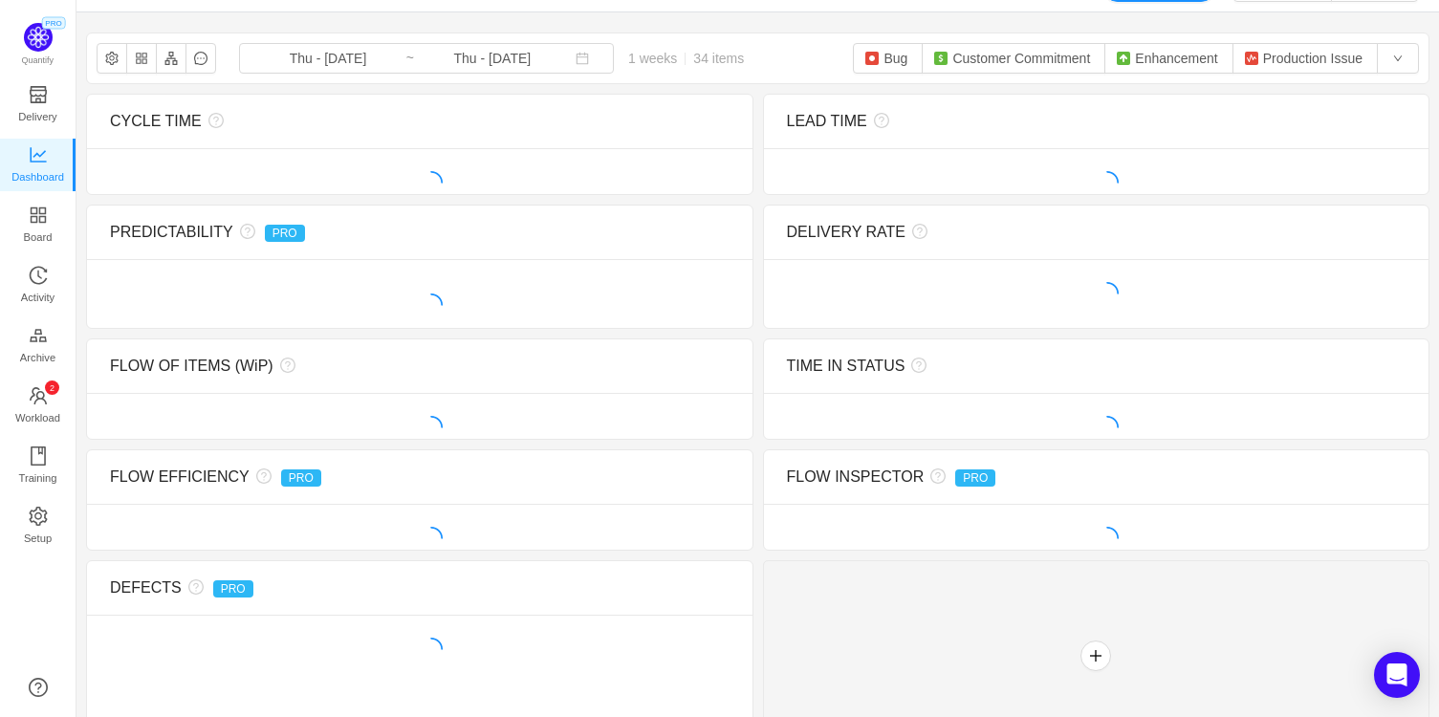
scroll to position [0, 0]
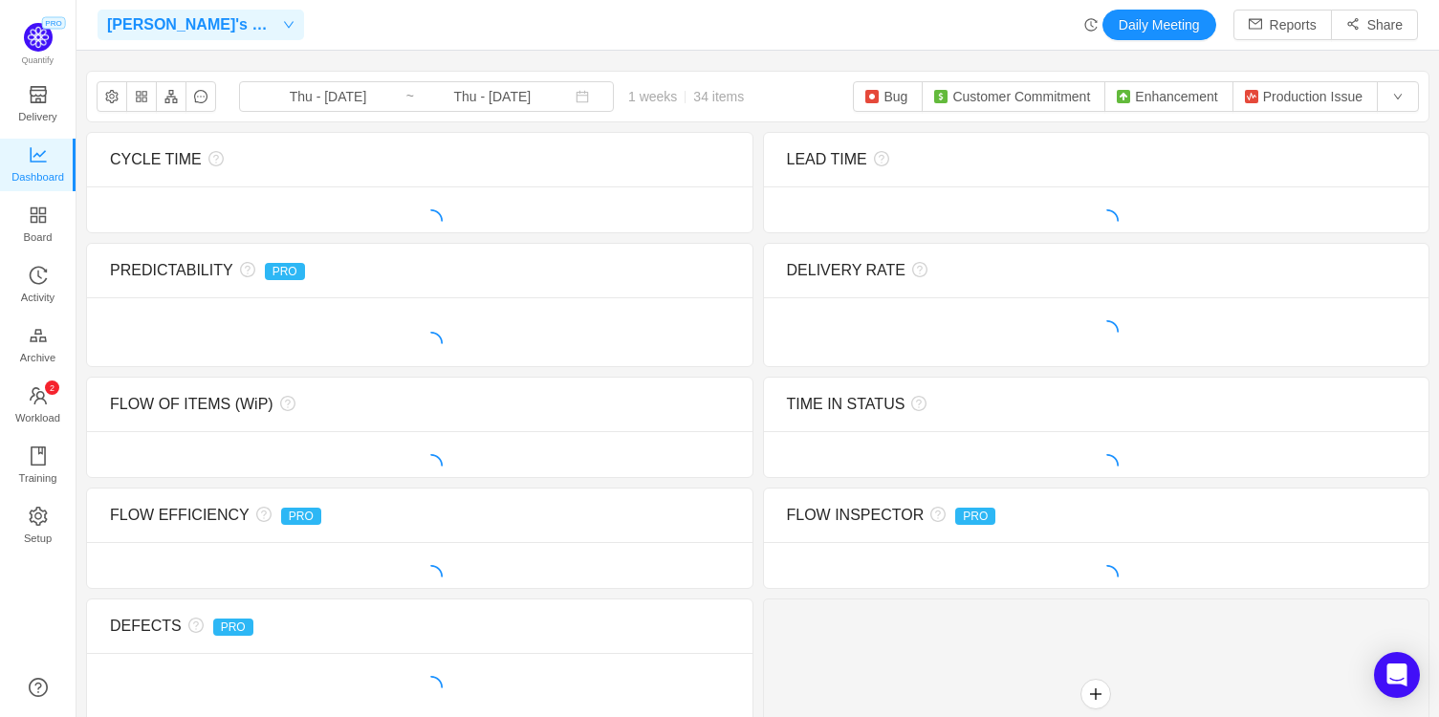
click at [283, 21] on icon "icon: down" at bounding box center [288, 24] width 11 height 11
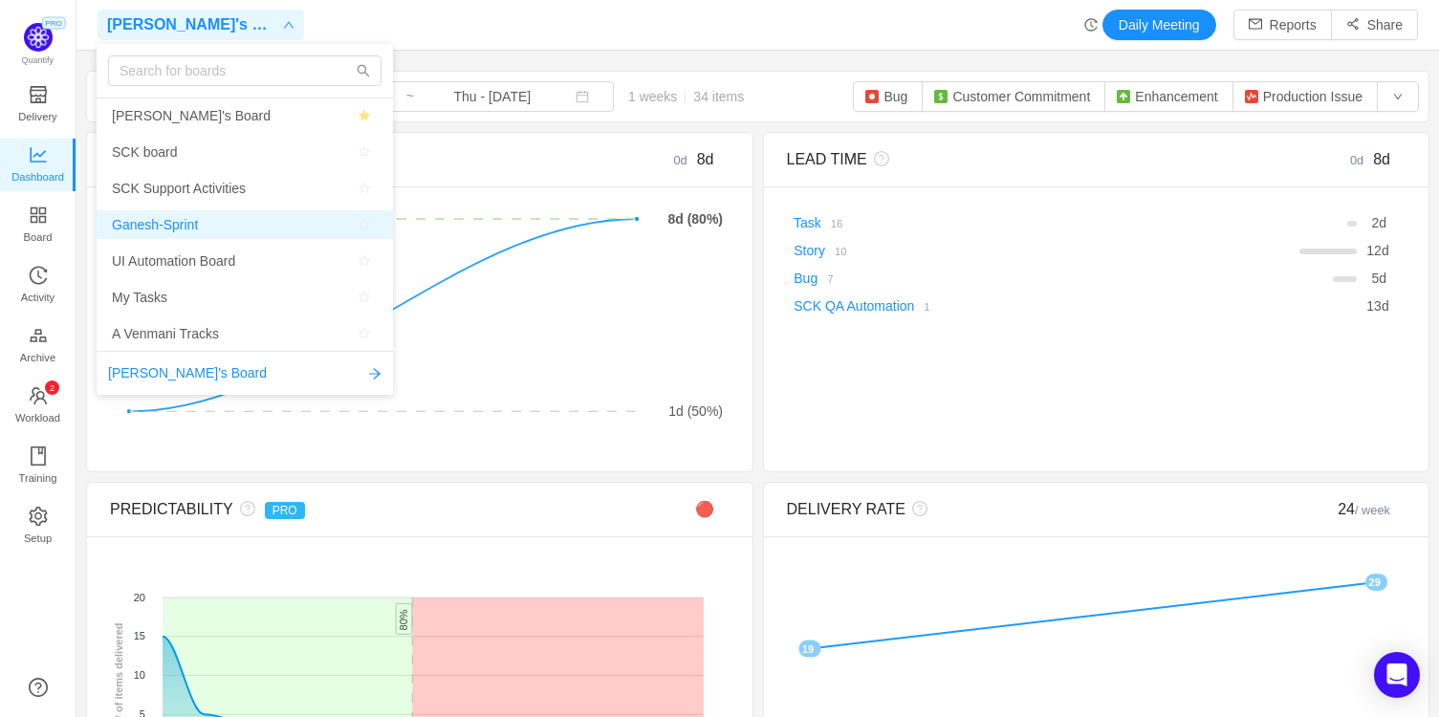
click at [147, 222] on span "Ganesh-Sprint" at bounding box center [155, 224] width 86 height 29
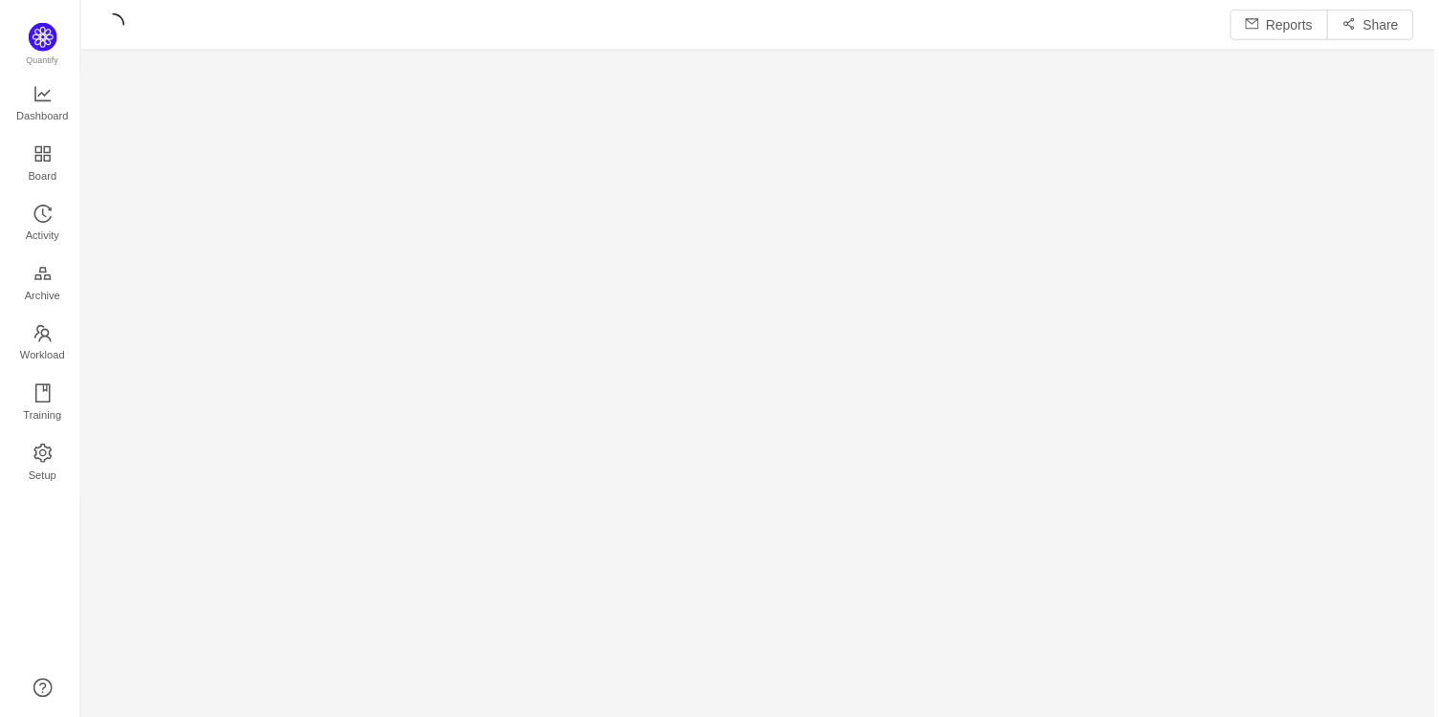
scroll to position [695, 1323]
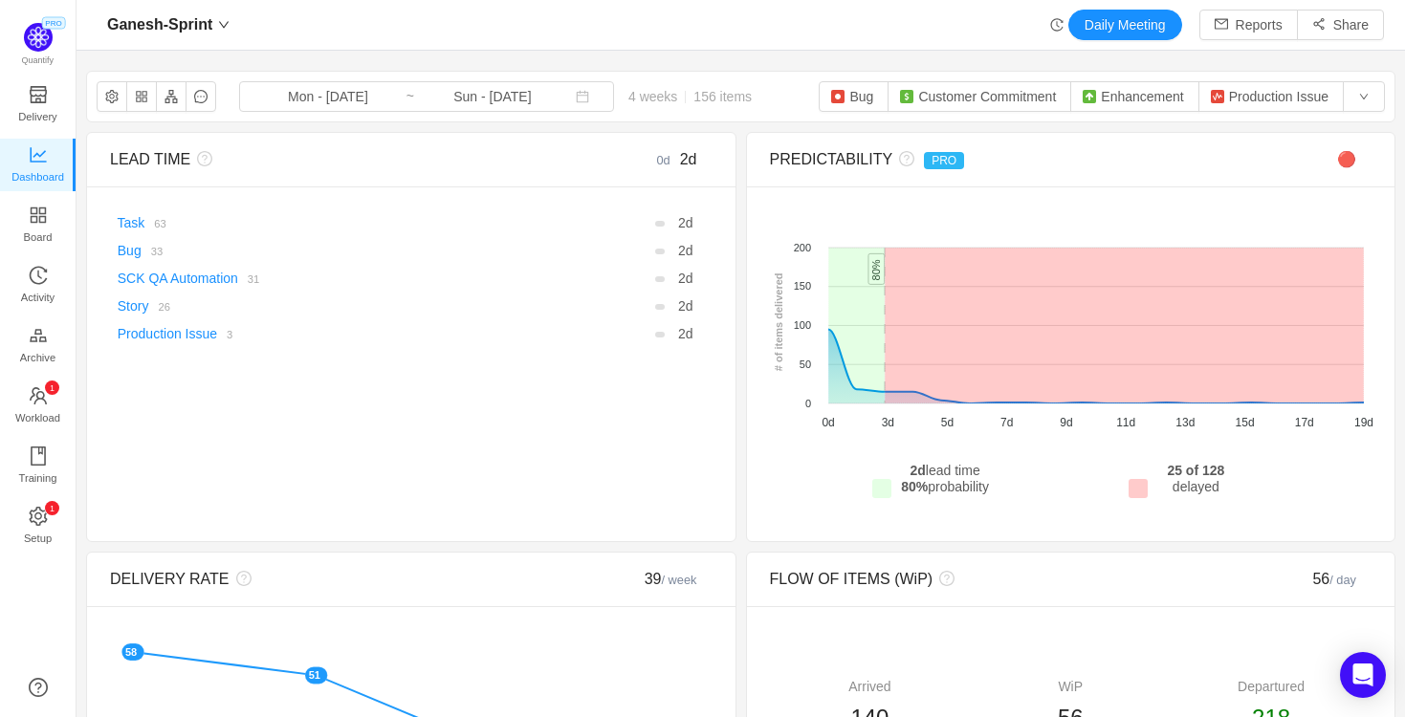
scroll to position [690, 1289]
click at [756, 32] on div "Ganesh-Sprint Daily Meeting Reports Share" at bounding box center [741, 25] width 1286 height 31
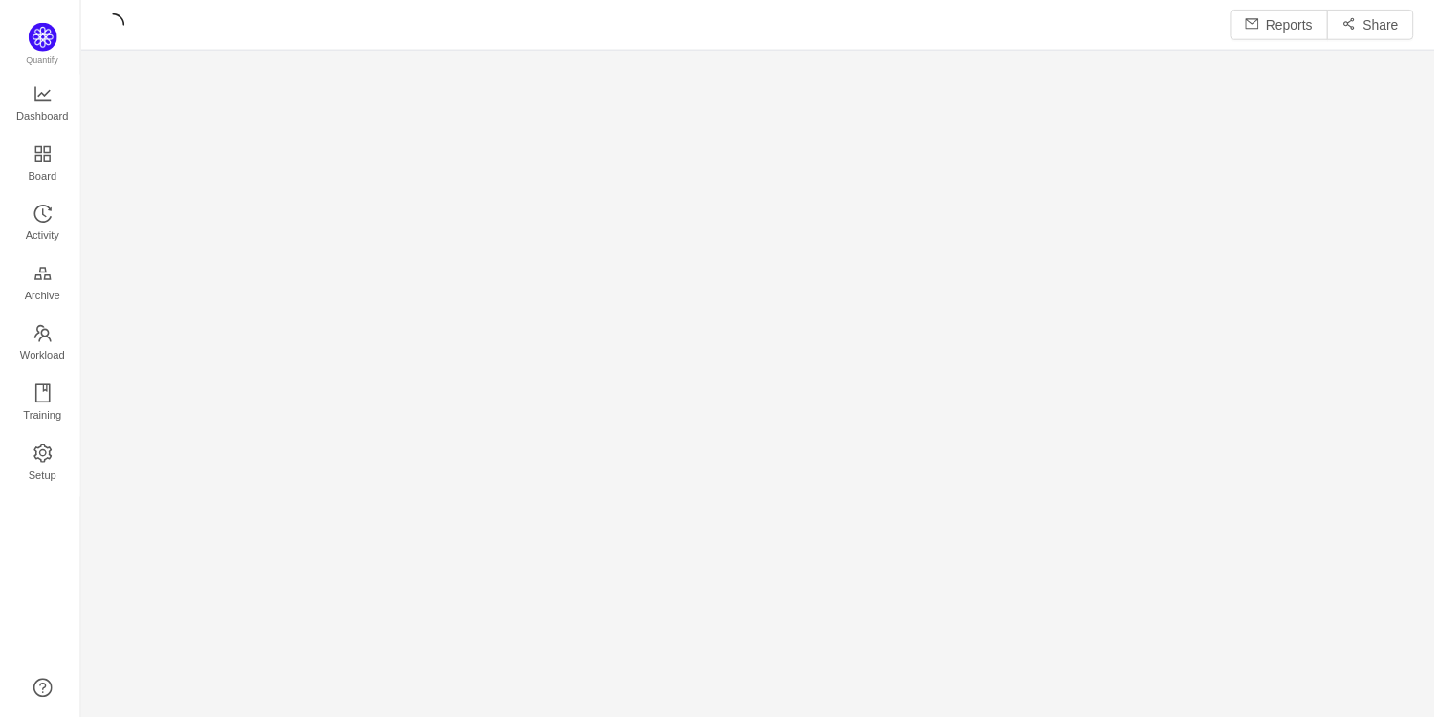
scroll to position [695, 1323]
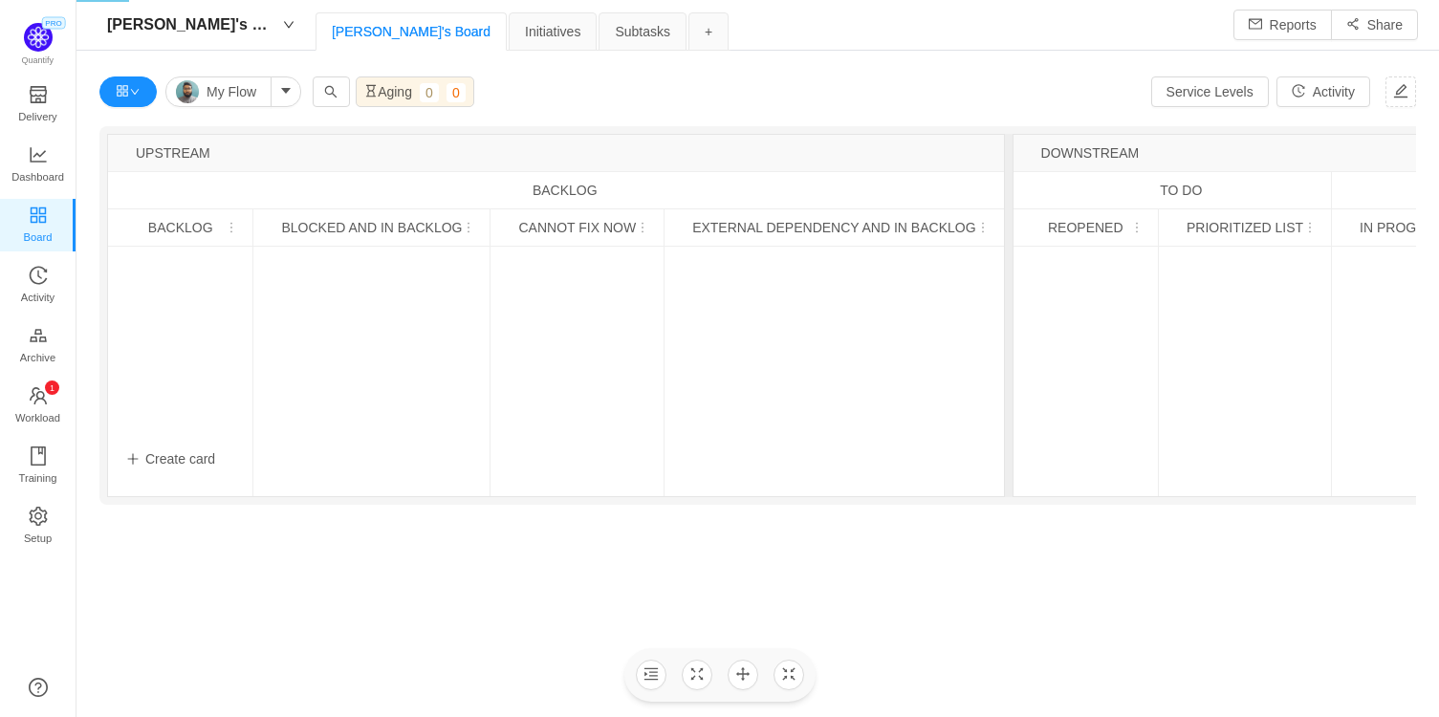
scroll to position [690, 1323]
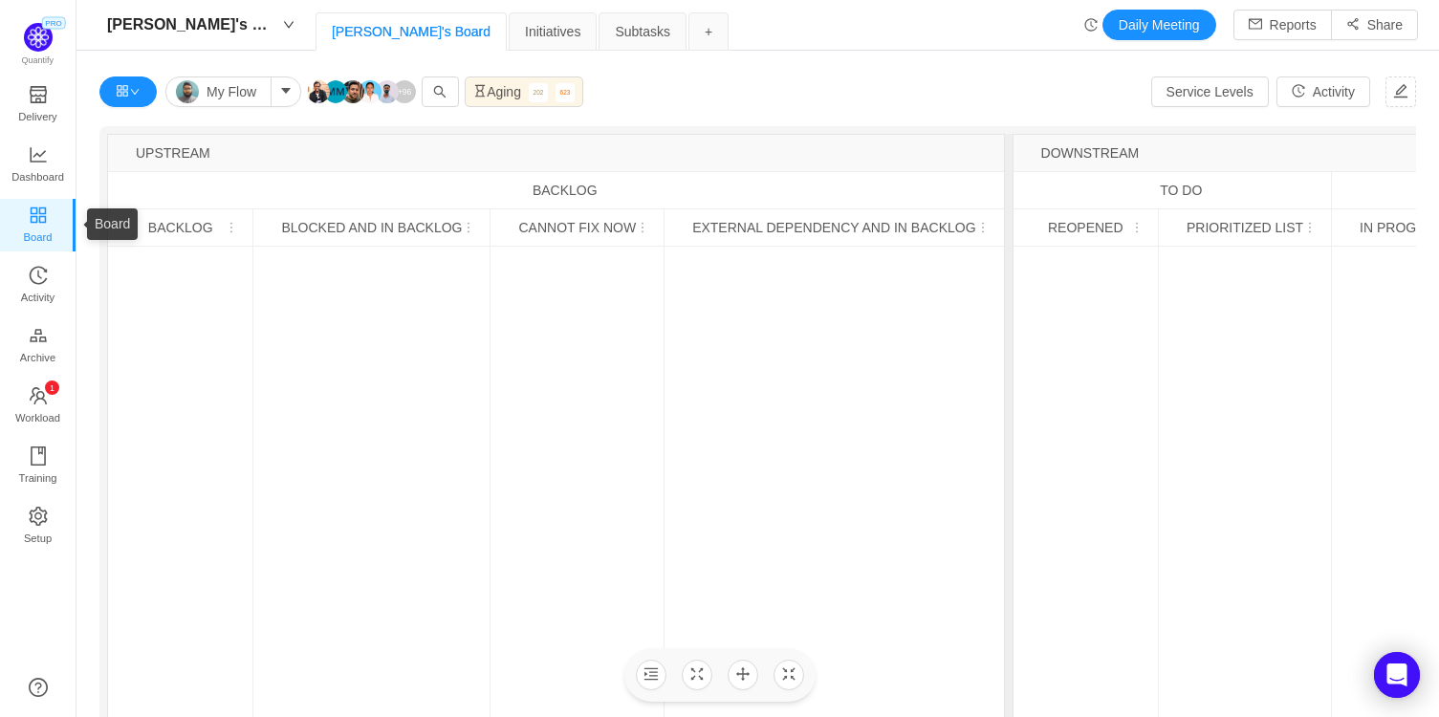
click at [36, 214] on icon "icon: appstore" at bounding box center [38, 215] width 19 height 19
click at [27, 158] on span "Dashboard" at bounding box center [37, 177] width 53 height 38
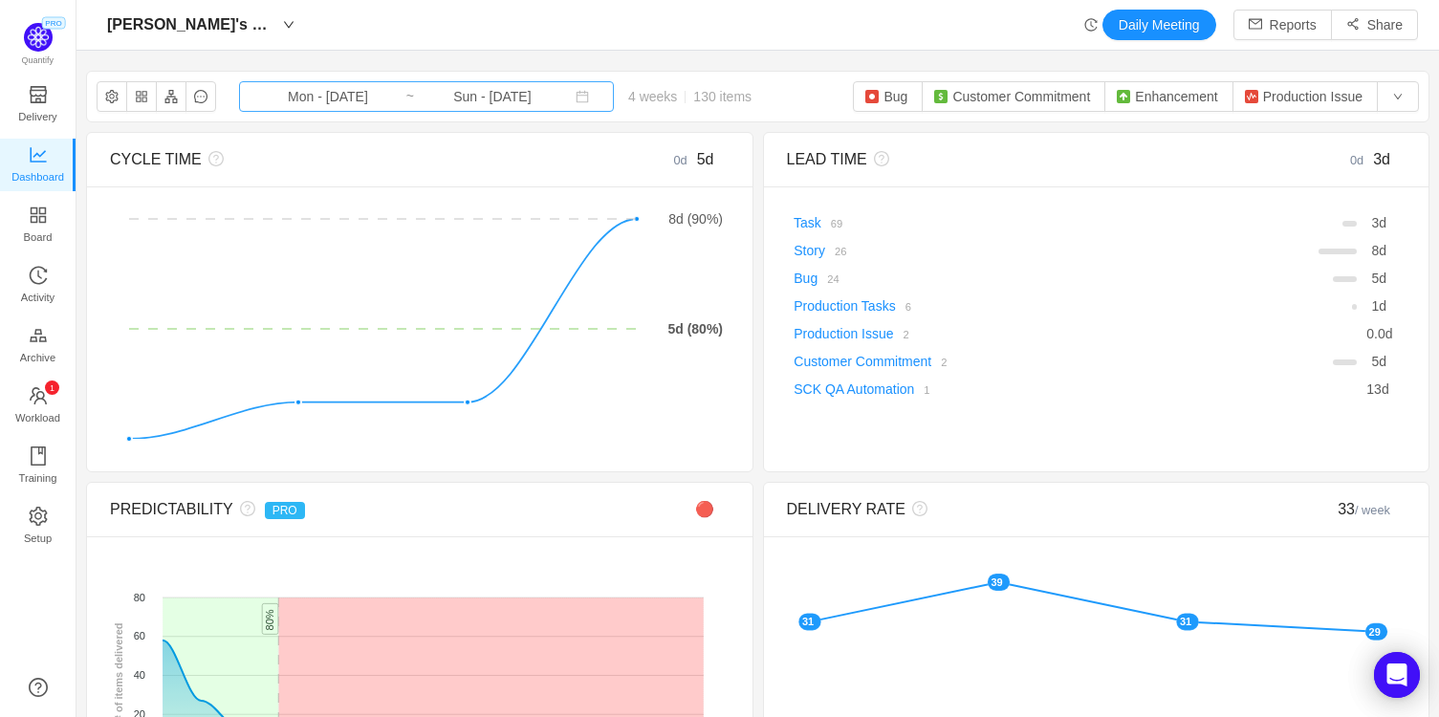
click at [469, 99] on input "Sun - [DATE]" at bounding box center [492, 96] width 155 height 21
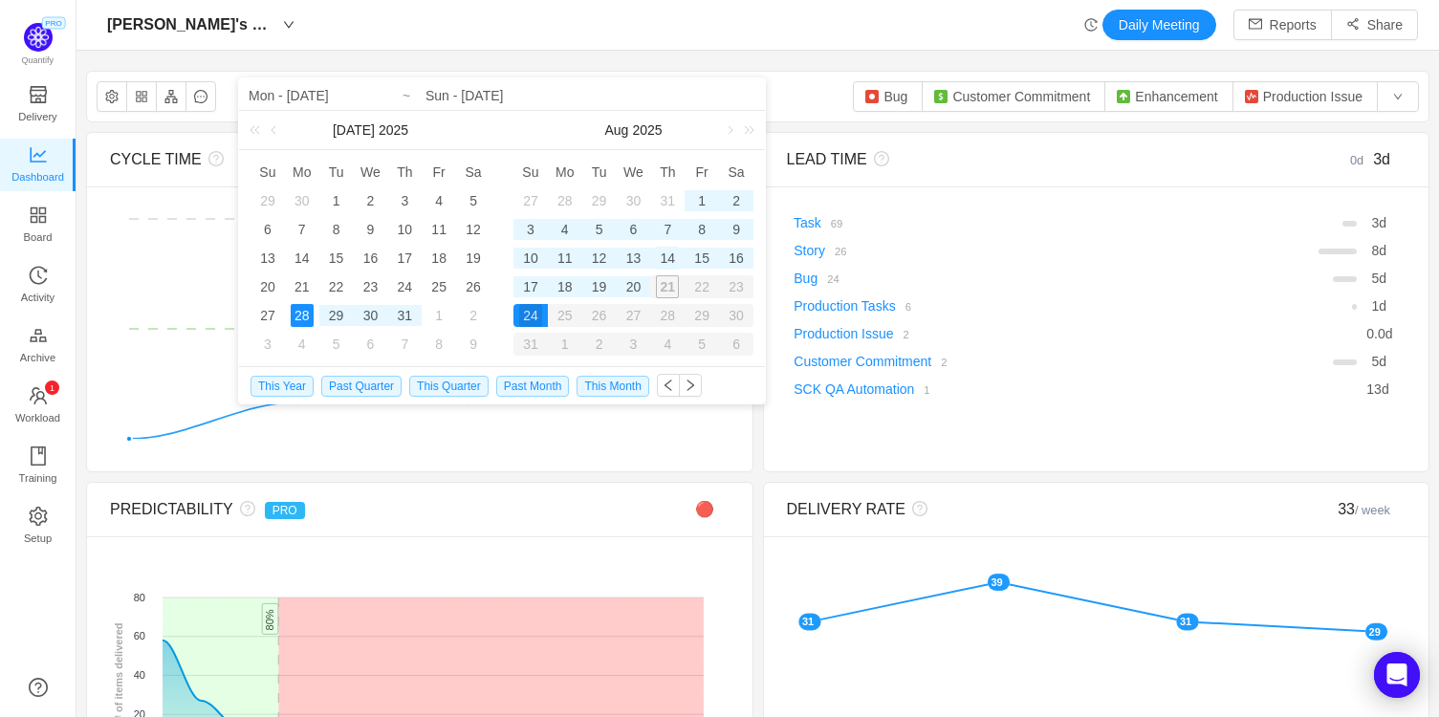
click at [665, 258] on div "14" at bounding box center [667, 258] width 23 height 23
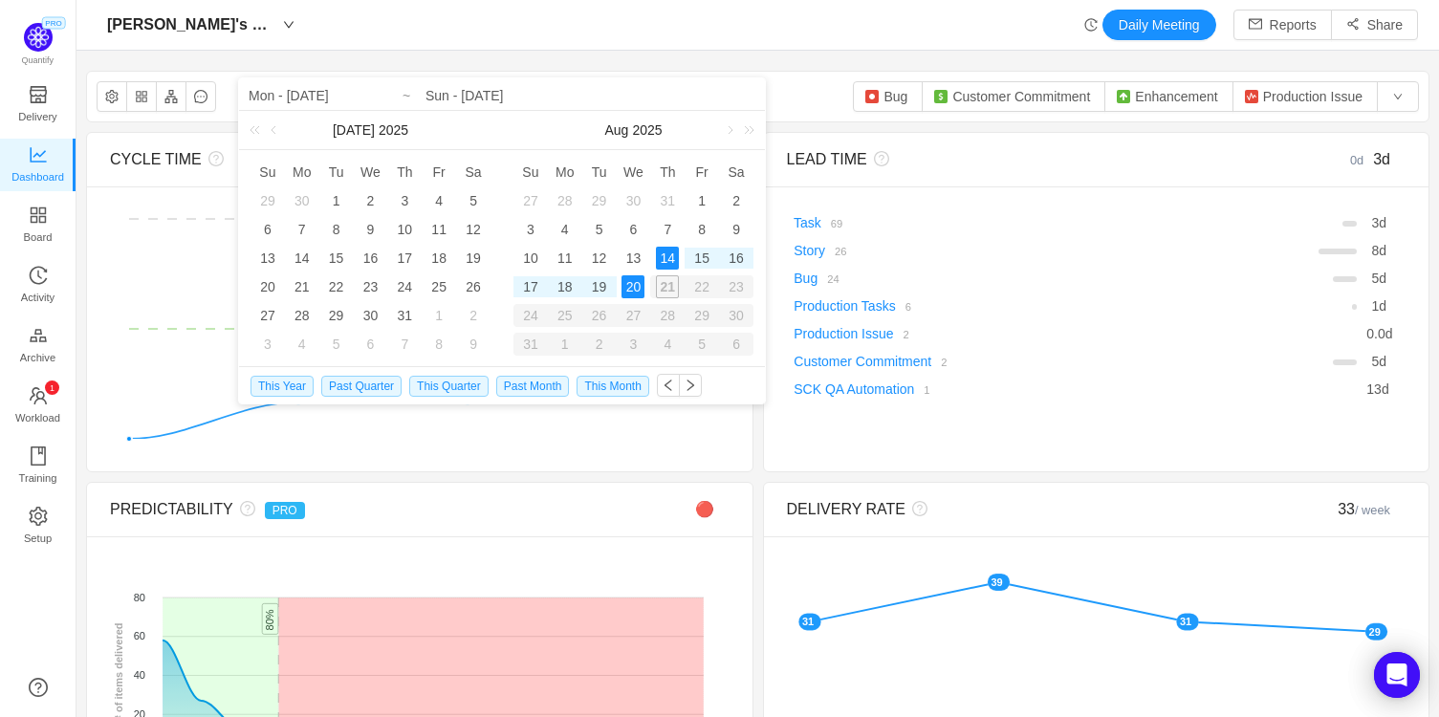
click at [635, 290] on div "20" at bounding box center [632, 286] width 23 height 23
type input "Thu - [DATE]"
type input "Wed - [DATE]"
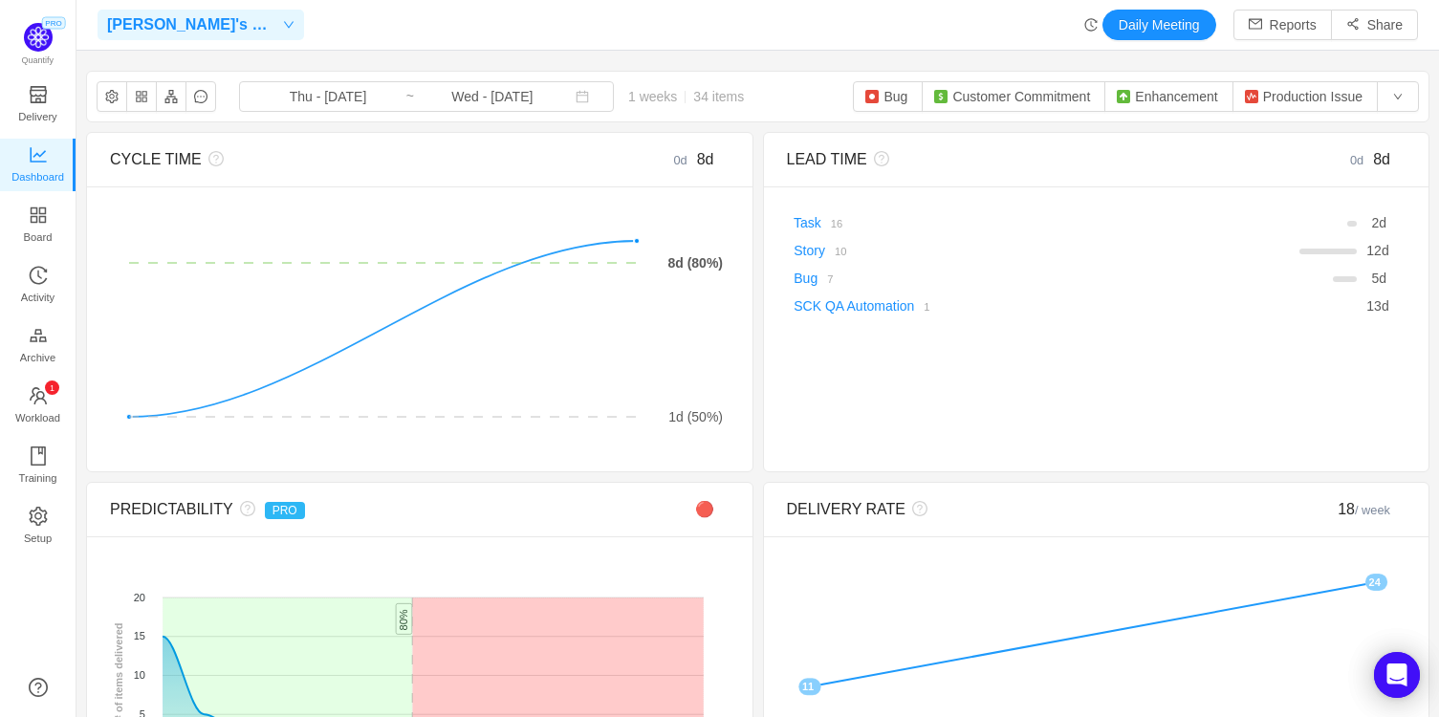
click at [205, 19] on span "Pulkit's Board" at bounding box center [192, 25] width 170 height 31
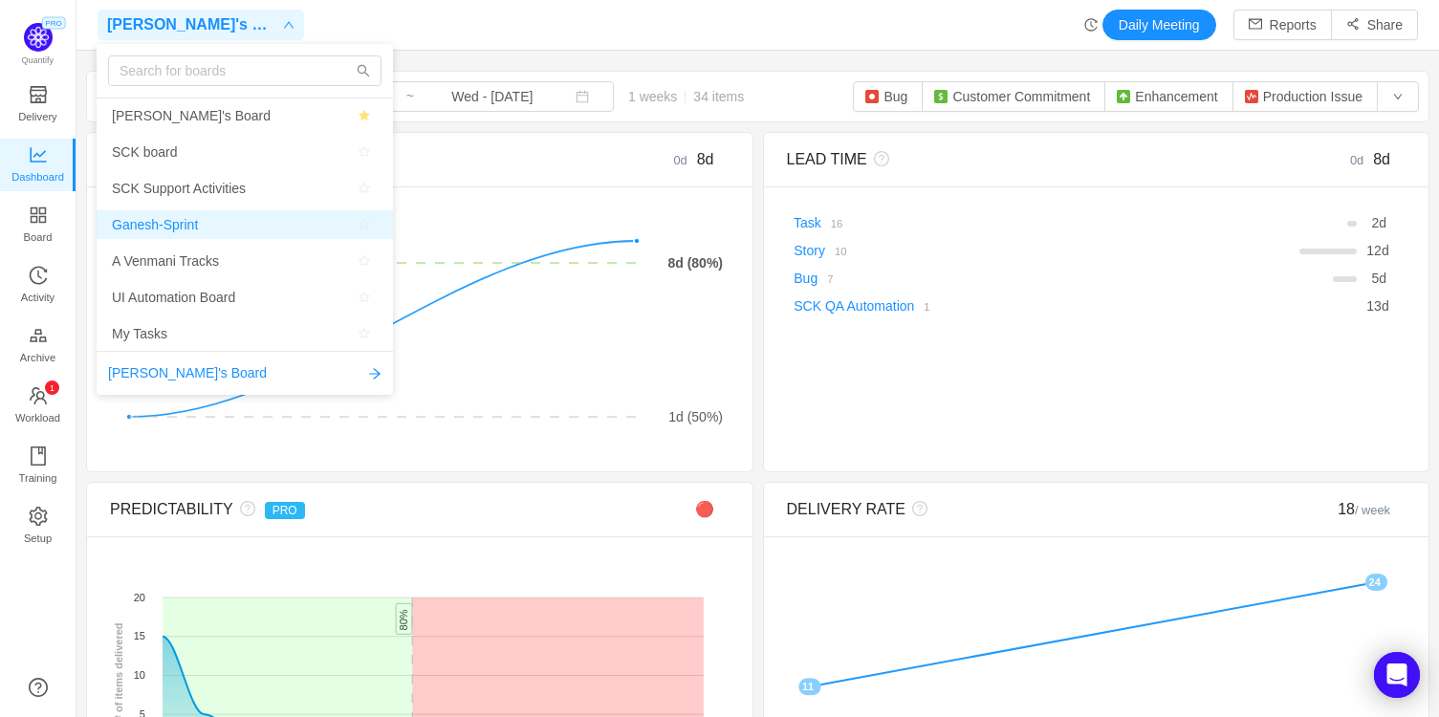
click at [191, 225] on span "Ganesh-Sprint" at bounding box center [155, 224] width 86 height 29
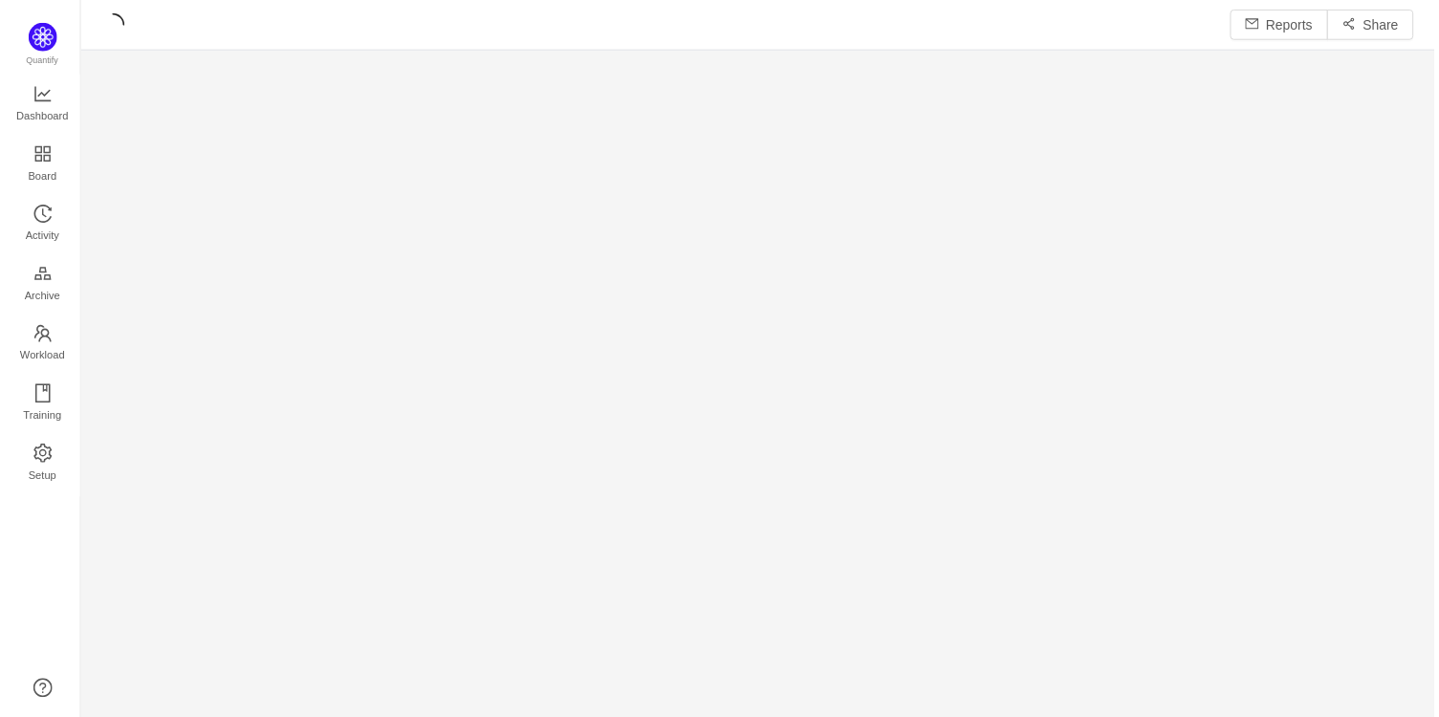
scroll to position [695, 1323]
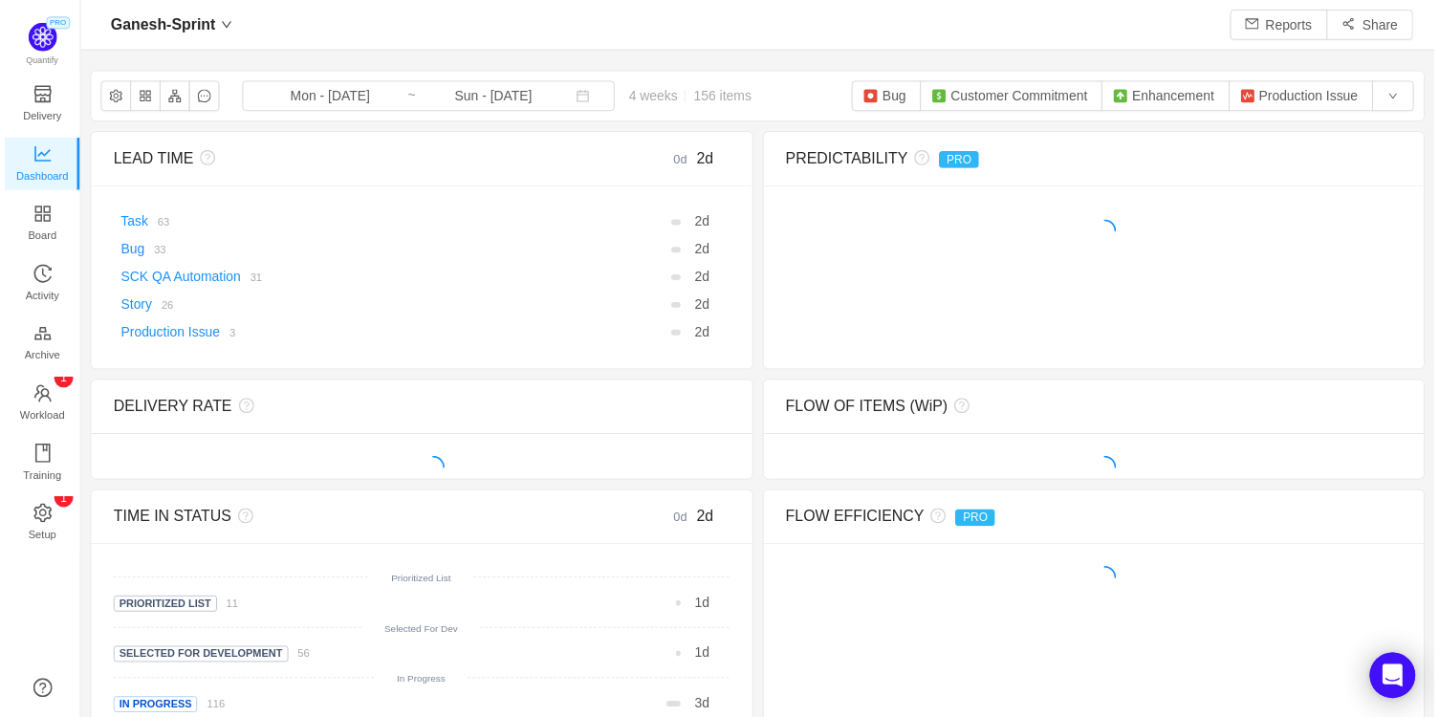
scroll to position [690, 1323]
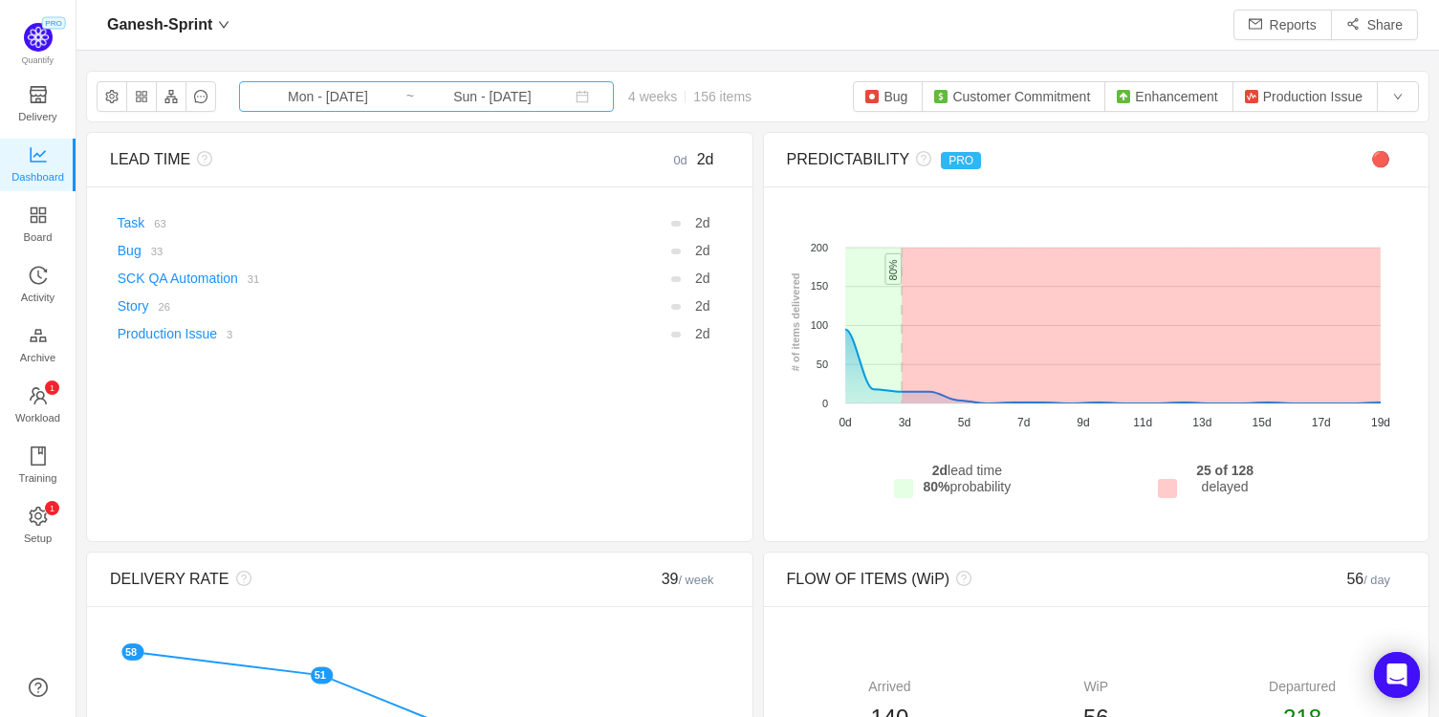
click at [334, 100] on input "Mon - [DATE]" at bounding box center [328, 96] width 155 height 21
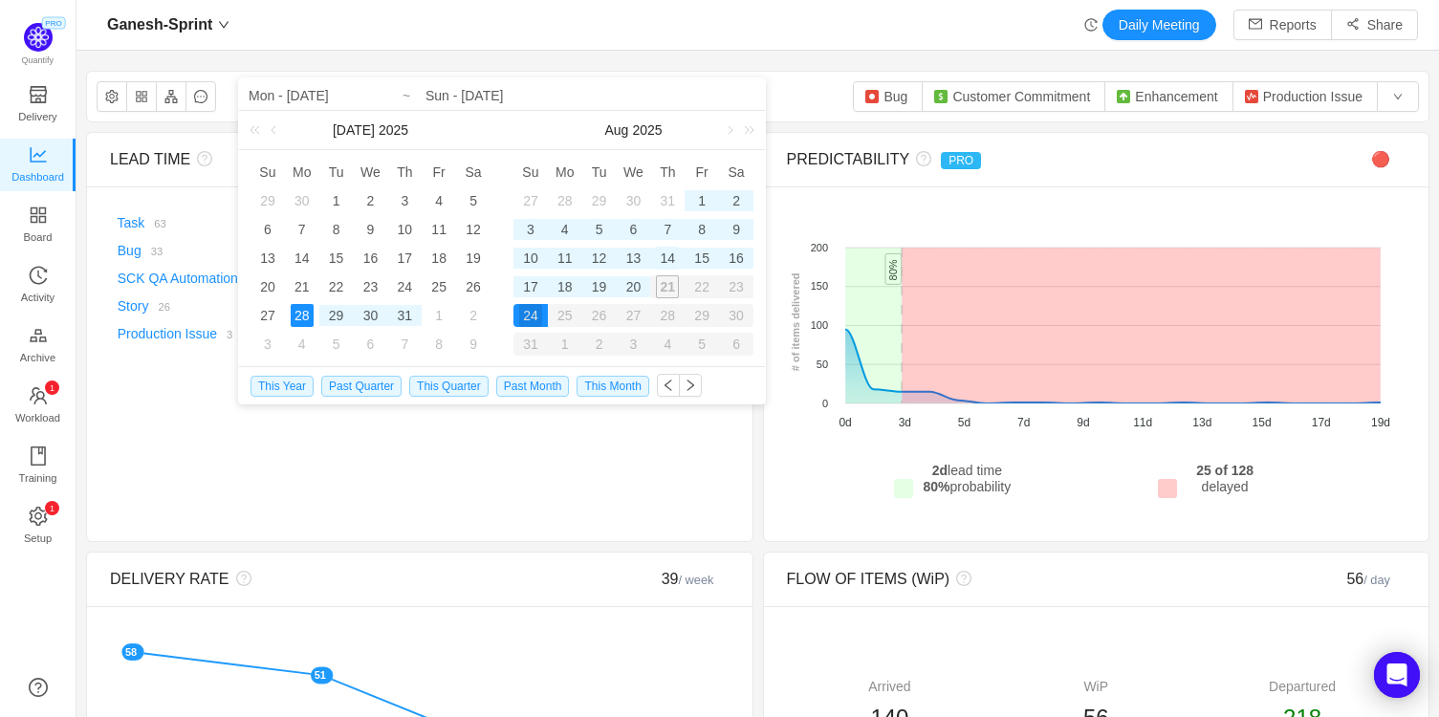
click at [671, 257] on div "14" at bounding box center [667, 258] width 23 height 23
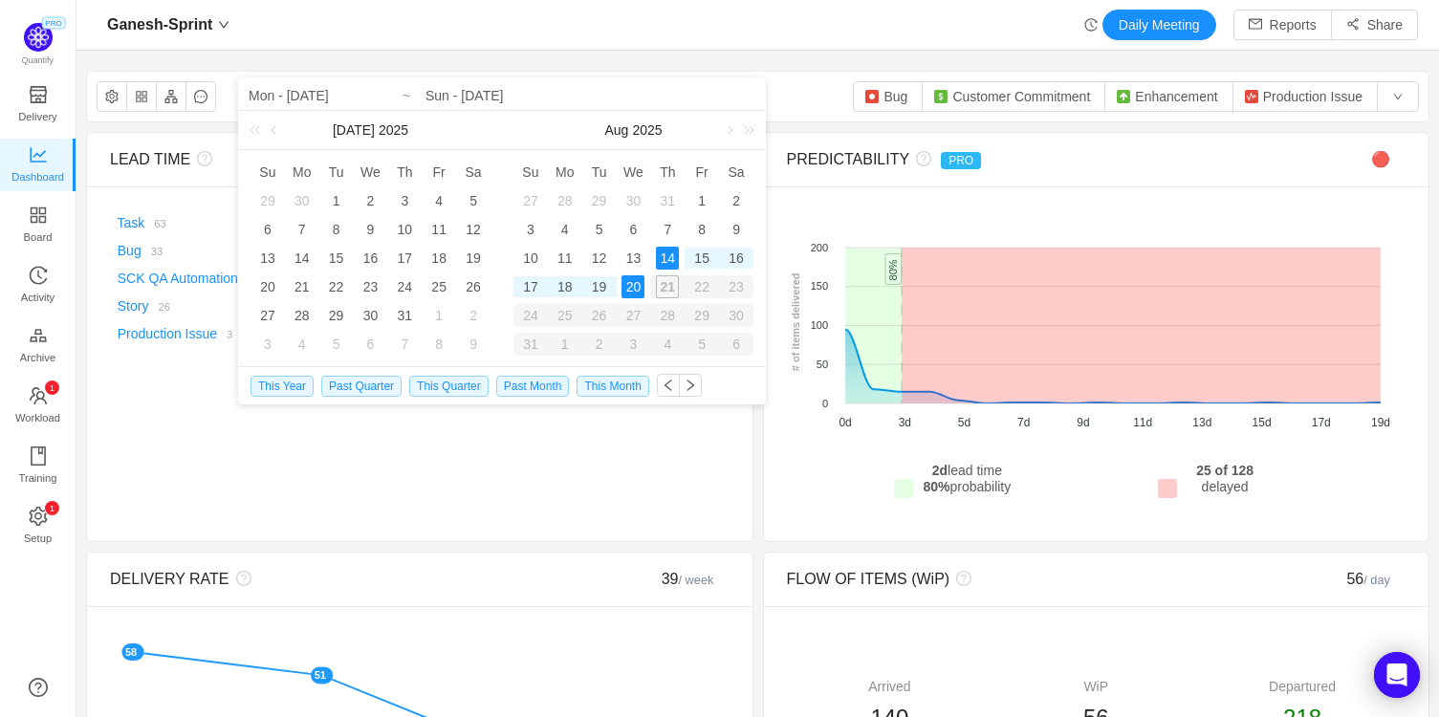
click at [636, 284] on div "20" at bounding box center [632, 286] width 23 height 23
type input "Thu - [DATE]"
type input "Wed - [DATE]"
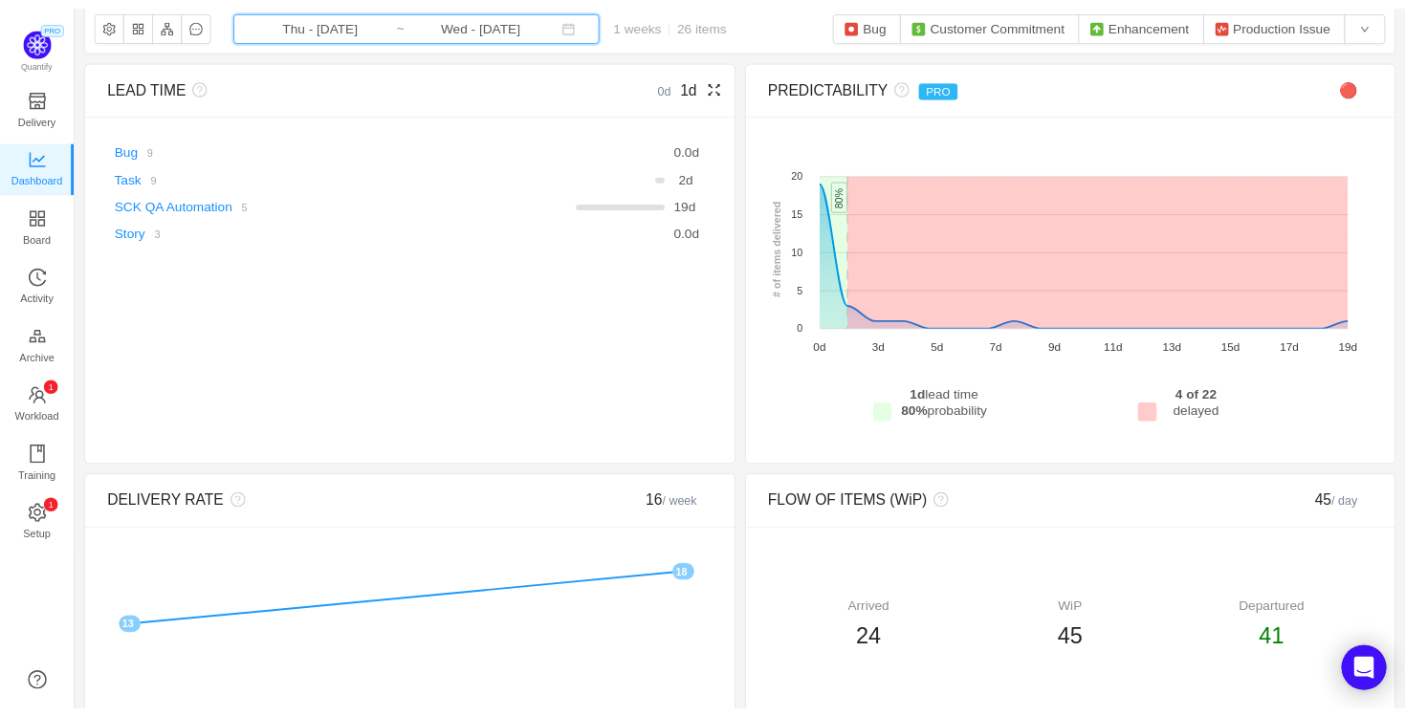
scroll to position [77, 0]
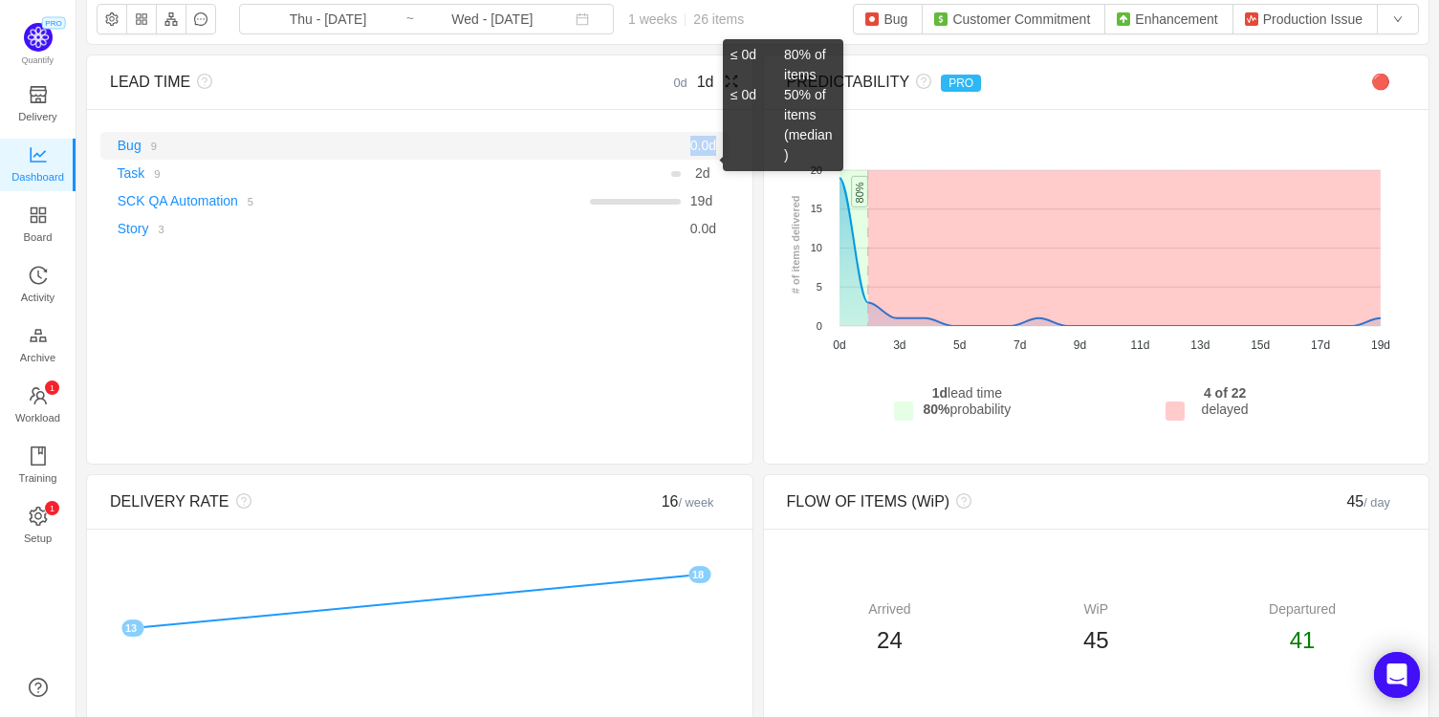
drag, startPoint x: 686, startPoint y: 143, endPoint x: 711, endPoint y: 142, distance: 25.8
click at [711, 142] on span "0.0 d" at bounding box center [703, 145] width 26 height 15
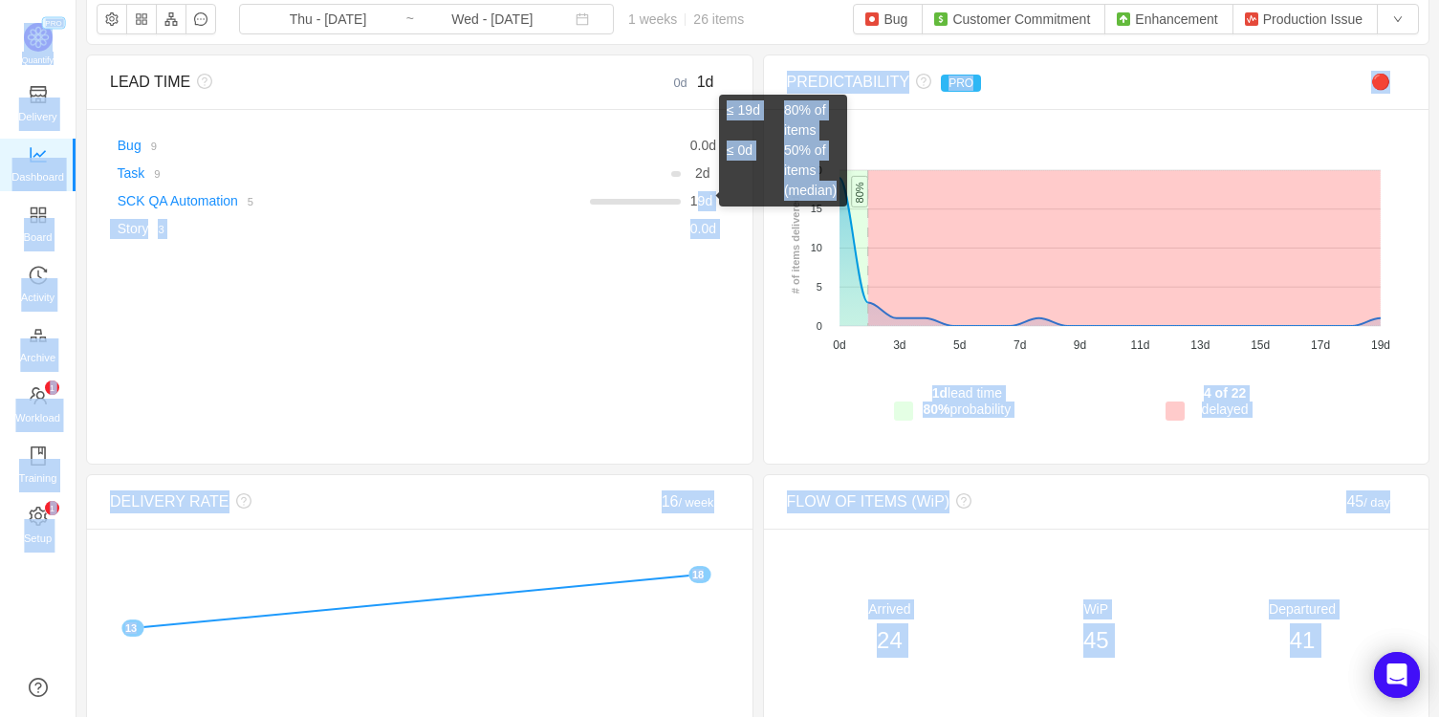
drag, startPoint x: 688, startPoint y: 197, endPoint x: 712, endPoint y: 197, distance: 23.9
click at [712, 197] on body "Ganesh-Sprint Daily Meeting Reports Share Ganesh-Sprint Thu - [DATE] ~ Wed - [D…" at bounding box center [719, 358] width 1439 height 717
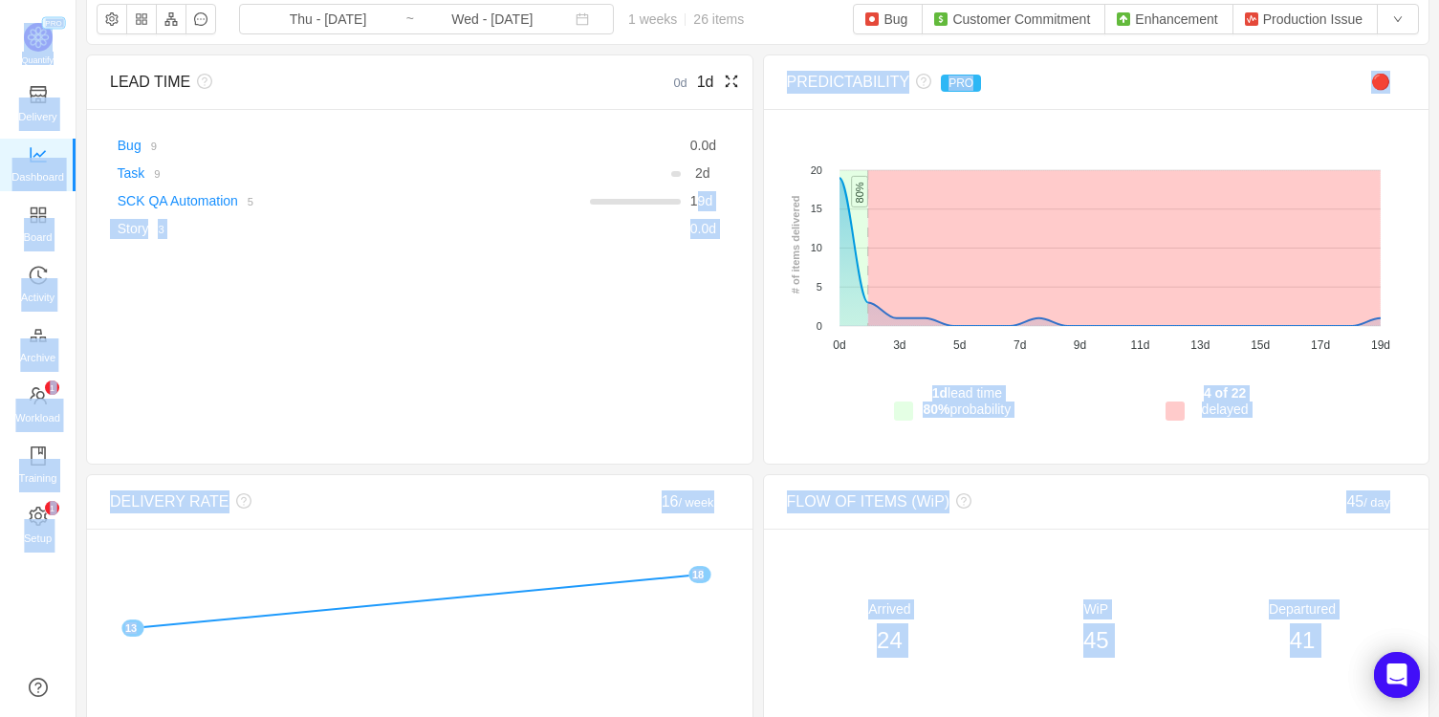
click at [677, 246] on div "There are no delivered work items in the selected period Possible solutions Bug…" at bounding box center [419, 187] width 665 height 157
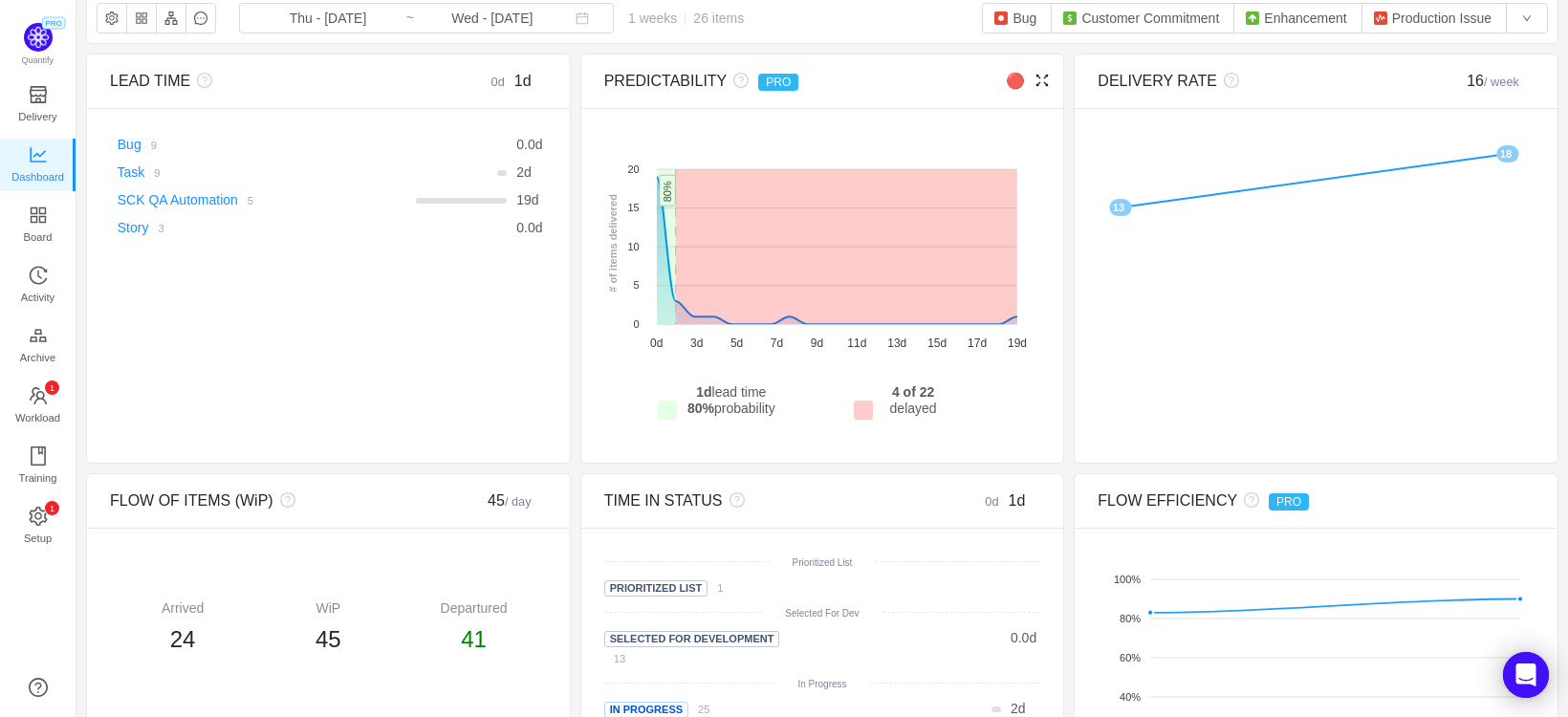
scroll to position [0, 0]
